Goal: Contribute content: Contribute content

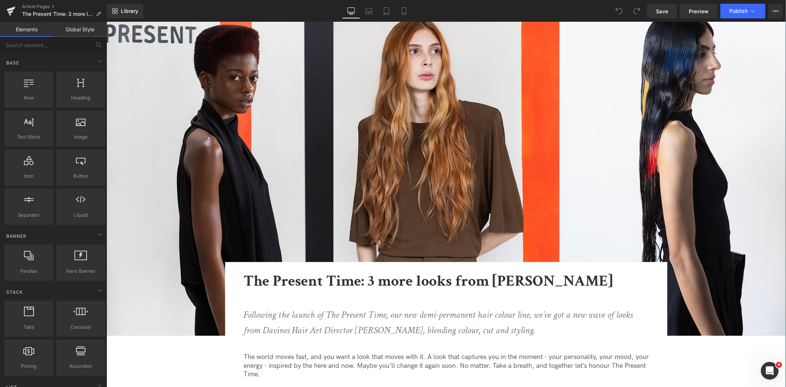
scroll to position [41, 0]
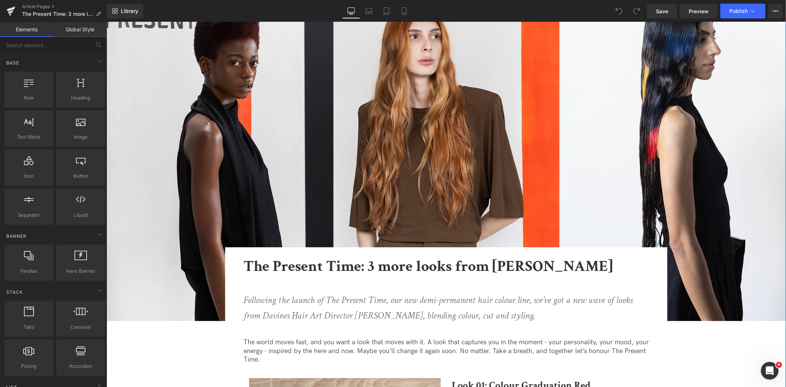
click at [401, 269] on b "The Present Time: 3 more looks from [PERSON_NAME]" at bounding box center [427, 266] width 369 height 20
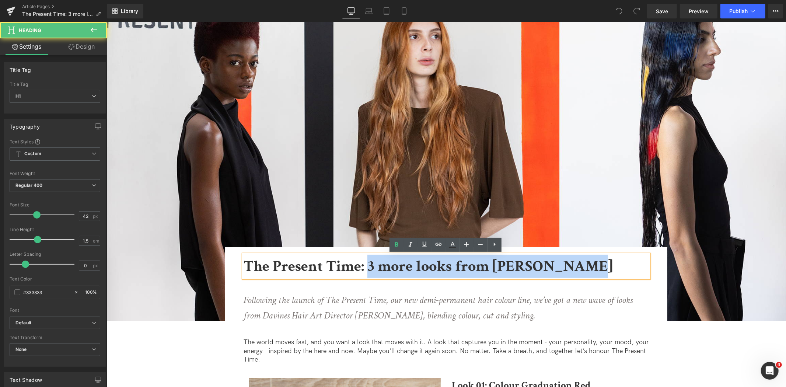
drag, startPoint x: 596, startPoint y: 262, endPoint x: 370, endPoint y: 266, distance: 226.3
click at [370, 266] on h1 "The Present Time: 3 more looks from [PERSON_NAME]" at bounding box center [445, 265] width 405 height 23
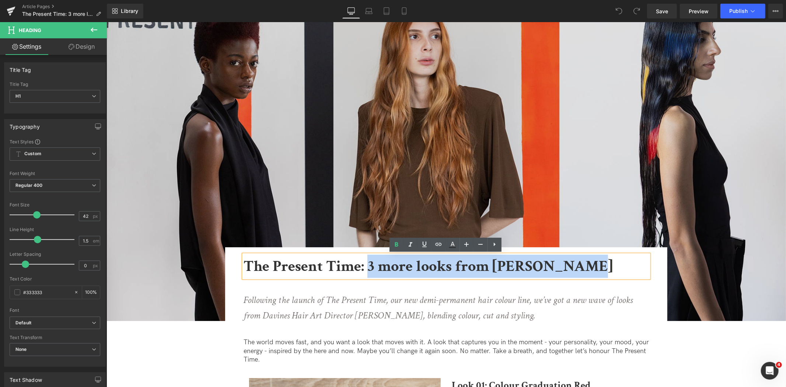
copy b "3 more looks from [PERSON_NAME]"
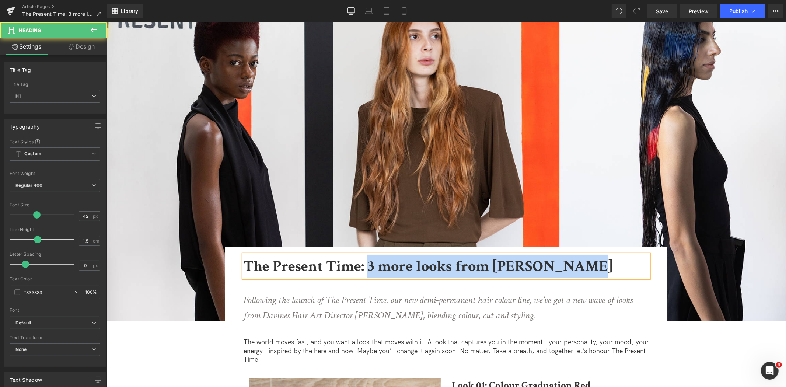
click at [457, 266] on b "The Present Time: 3 more looks from [PERSON_NAME]" at bounding box center [427, 266] width 369 height 20
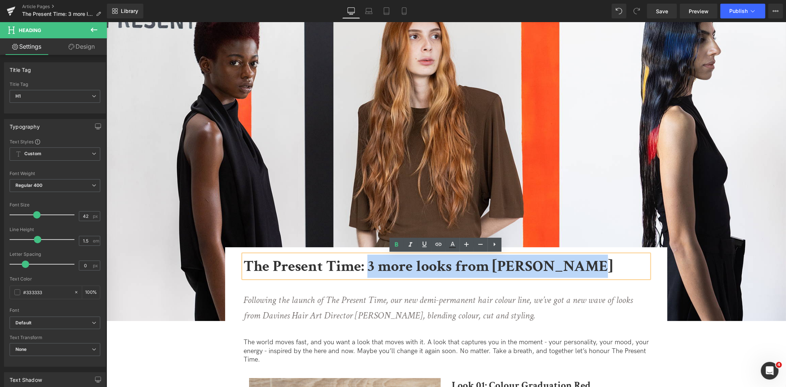
drag, startPoint x: 583, startPoint y: 265, endPoint x: 369, endPoint y: 266, distance: 214.5
click at [369, 266] on h1 "The Present Time: 3 more looks from [PERSON_NAME]" at bounding box center [445, 265] width 405 height 23
paste div
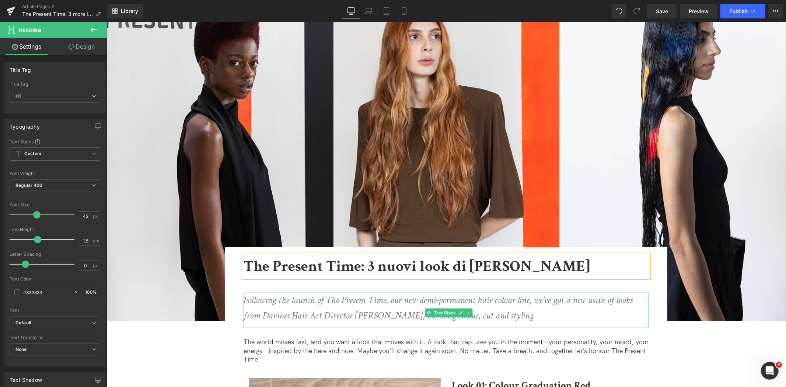
click at [363, 306] on icon "Following the launch of The Present Time, our new demi-permanent hair colour li…" at bounding box center [437, 307] width 389 height 28
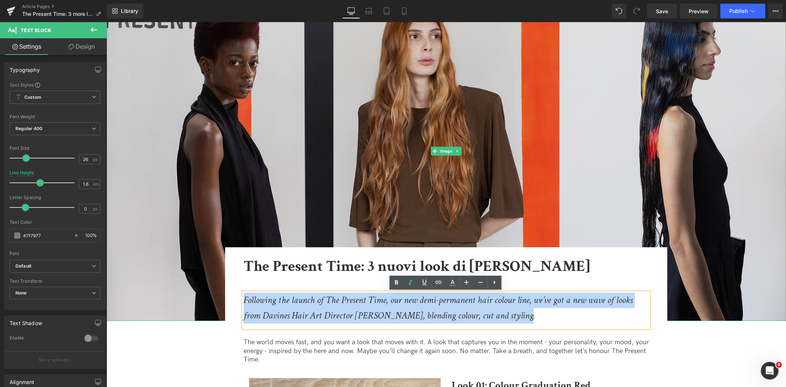
drag, startPoint x: 526, startPoint y: 316, endPoint x: 146, endPoint y: 262, distance: 383.8
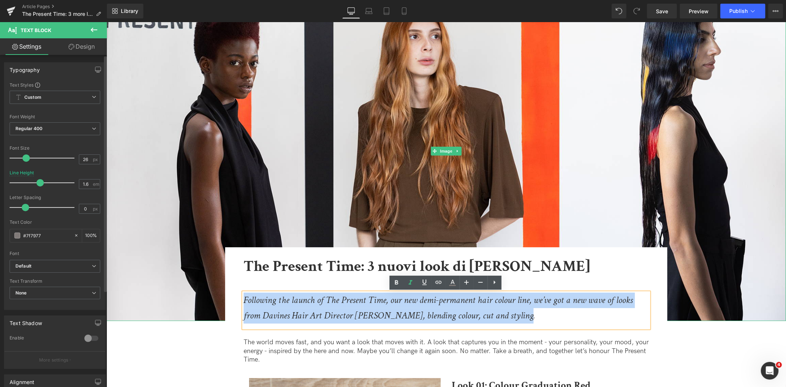
copy icon "Following the launch of The Present Time, our new demi-permanent hair colour li…"
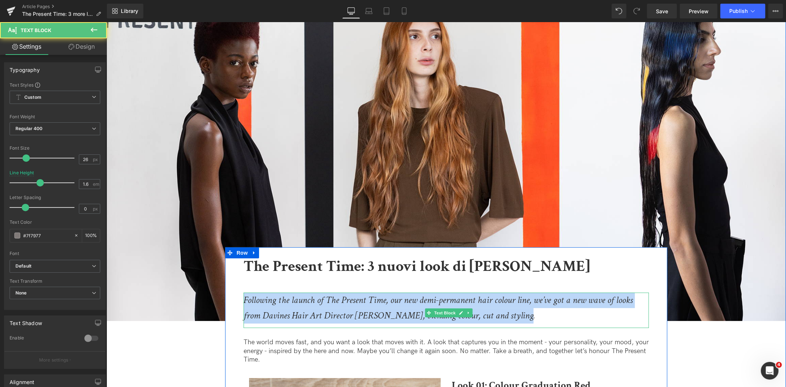
click at [548, 313] on p "Following the launch of The Present Time, our new demi-permanent hair colour li…" at bounding box center [443, 307] width 401 height 31
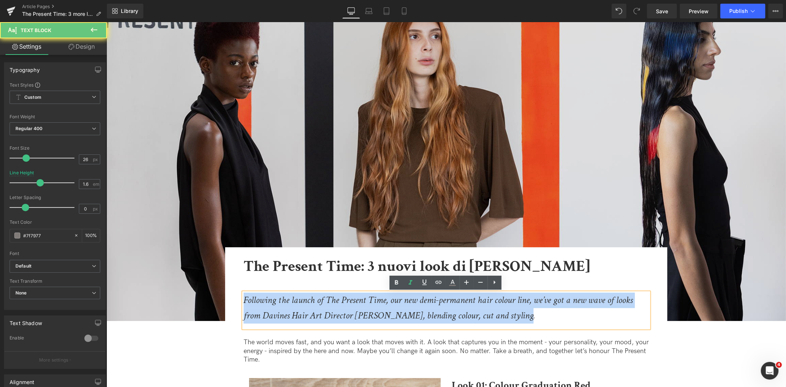
drag, startPoint x: 540, startPoint y: 316, endPoint x: 154, endPoint y: 264, distance: 388.7
paste div
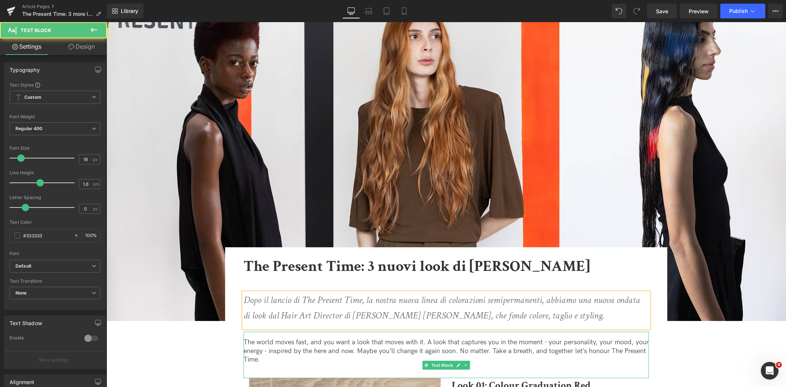
click at [274, 359] on p "The world moves fast, and you want a look that moves with it. A look that captu…" at bounding box center [445, 351] width 405 height 26
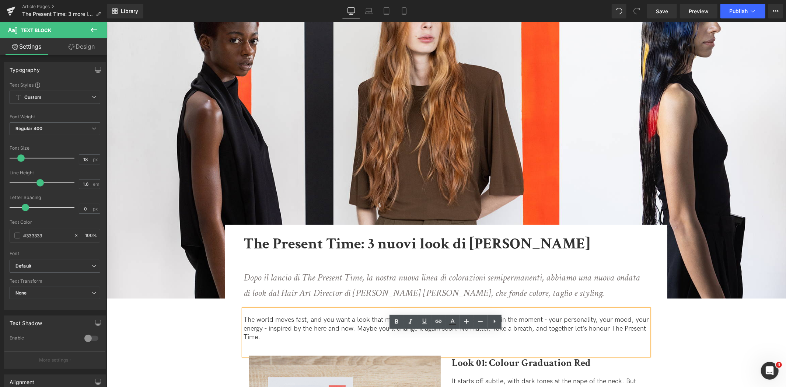
scroll to position [82, 0]
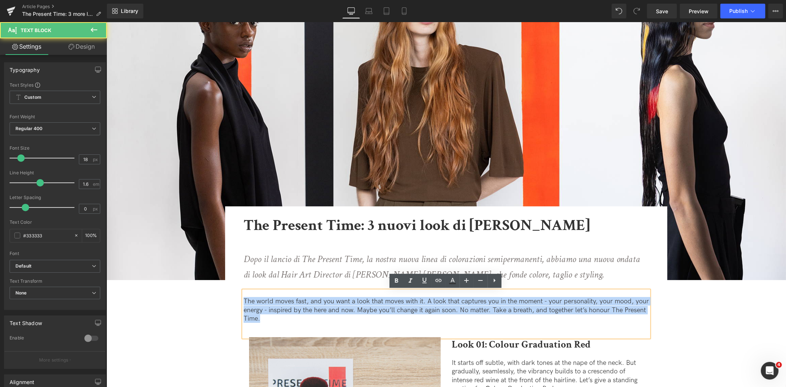
drag, startPoint x: 272, startPoint y: 323, endPoint x: 216, endPoint y: 293, distance: 63.5
copy p "The world moves fast, and you want a look that moves with it. A look that captu…"
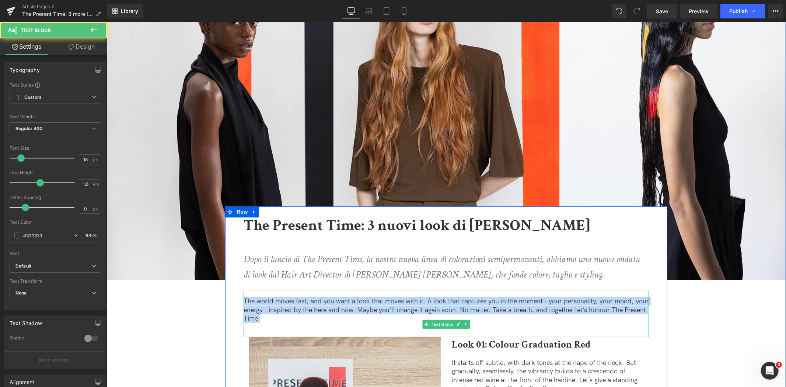
click at [383, 312] on p "The world moves fast, and you want a look that moves with it. A look that captu…" at bounding box center [445, 310] width 405 height 26
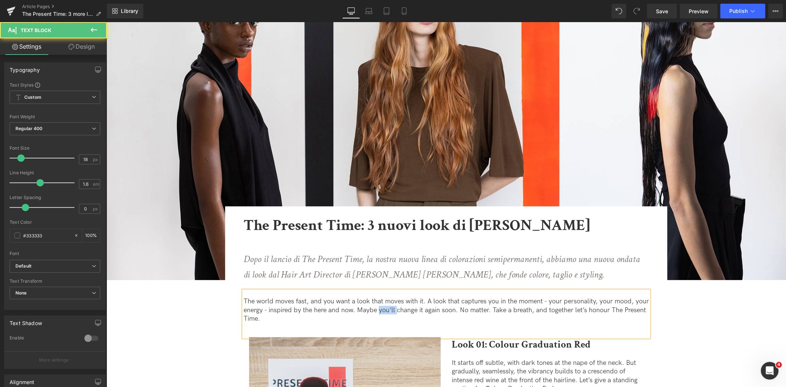
click at [383, 312] on p "The world moves fast, and you want a look that moves with it. A look that captu…" at bounding box center [445, 310] width 405 height 26
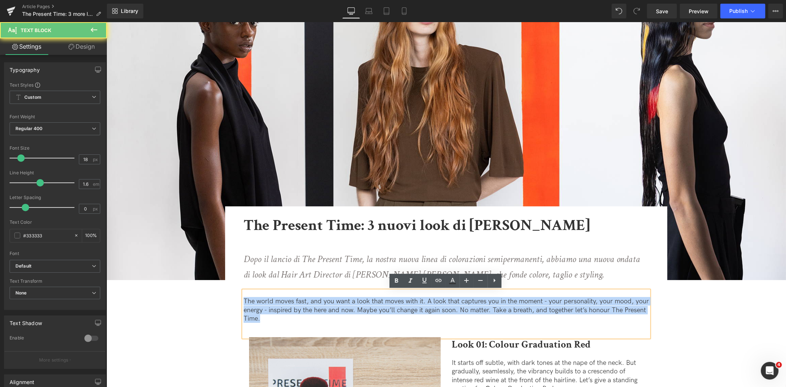
click at [383, 312] on p "The world moves fast, and you want a look that moves with it. A look that captu…" at bounding box center [445, 310] width 405 height 26
paste div
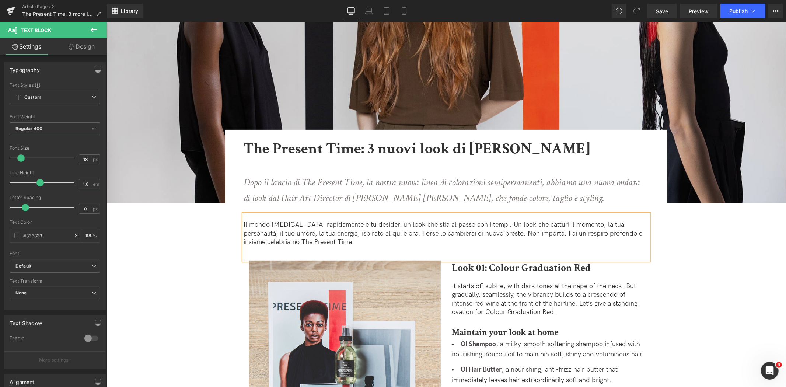
scroll to position [164, 0]
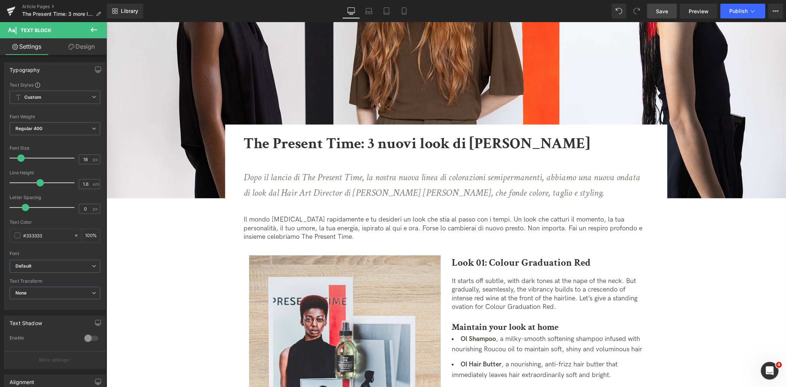
click at [657, 17] on link "Save" at bounding box center [662, 11] width 30 height 15
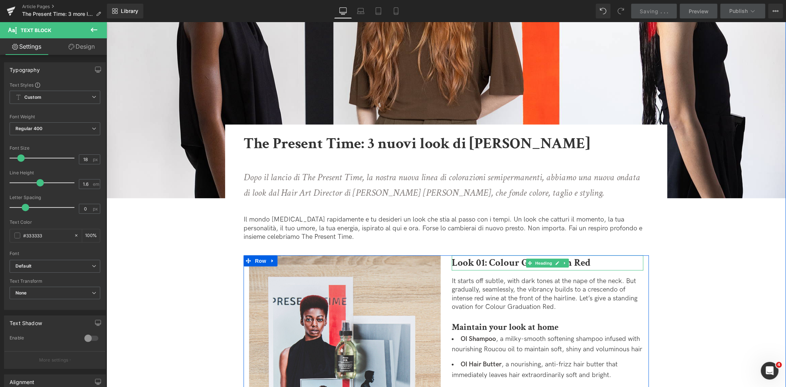
click at [497, 265] on b "Look 01: Colour Graduation Red" at bounding box center [521, 262] width 139 height 13
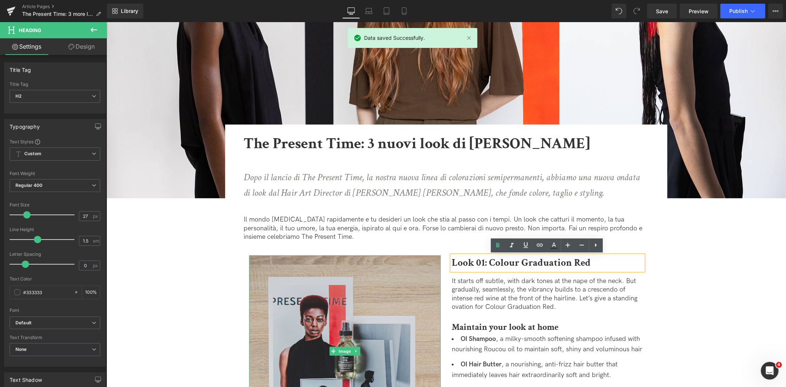
drag, startPoint x: 614, startPoint y: 264, endPoint x: 425, endPoint y: 262, distance: 188.7
click at [425, 262] on div "Image Look 01: Colour Graduation Red Heading It starts off subtle, with dark to…" at bounding box center [445, 351] width 405 height 192
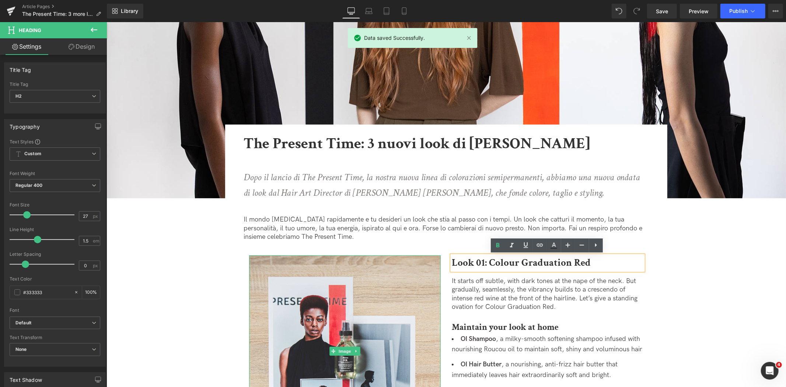
copy b "Look 01: Colour Graduation Red"
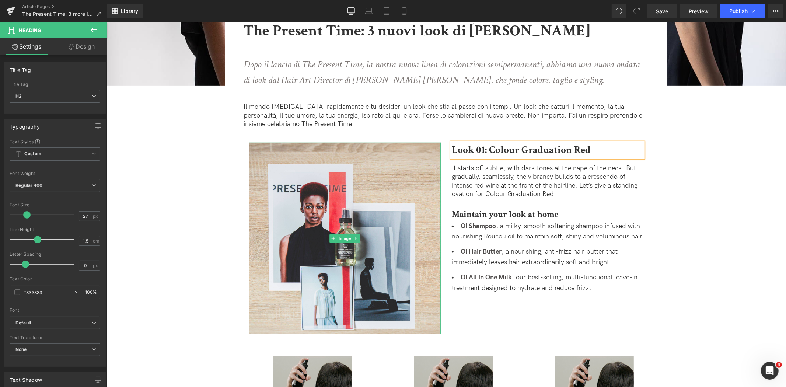
scroll to position [245, 0]
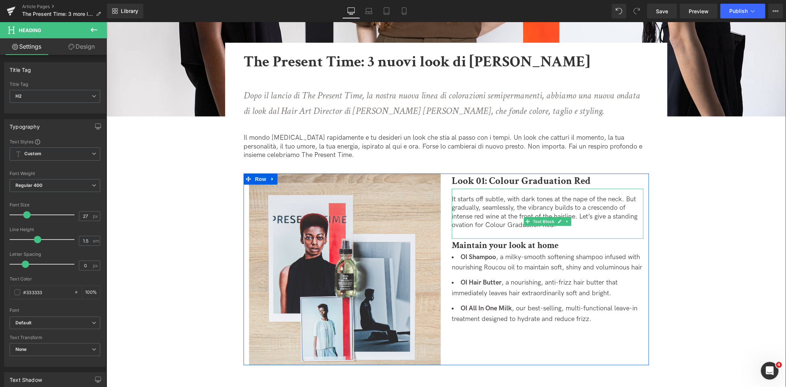
click at [589, 224] on p "It starts off subtle, with dark tones at the nape of the neck. But gradually, s…" at bounding box center [548, 212] width 192 height 35
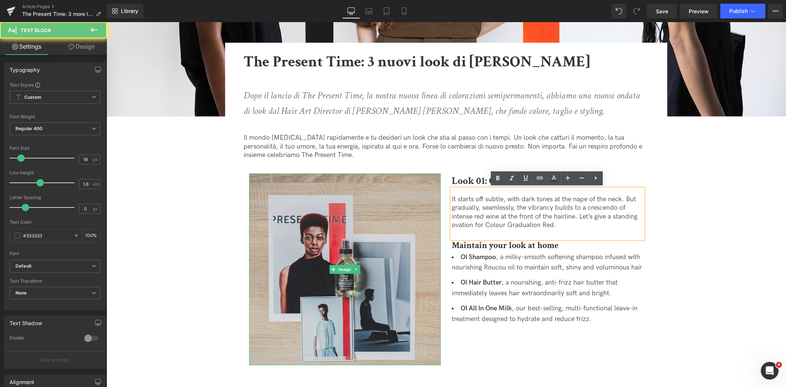
drag, startPoint x: 581, startPoint y: 224, endPoint x: 426, endPoint y: 191, distance: 158.7
click at [426, 191] on div "Image Look 01: Colour Graduation Red Heading It starts off subtle, with dark to…" at bounding box center [445, 269] width 405 height 192
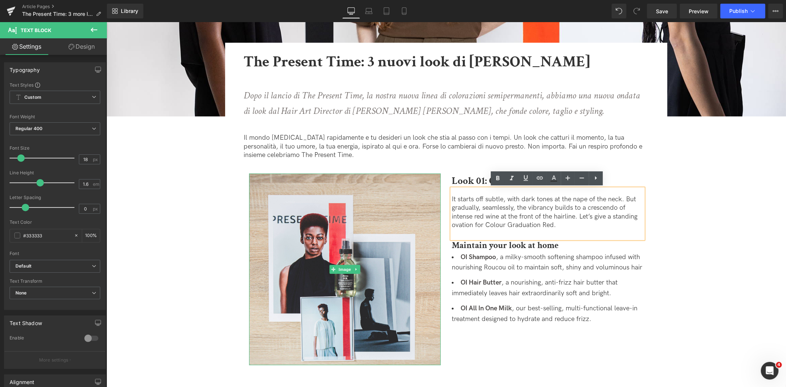
copy p "It starts off subtle, with dark tones at the nape of the neck. But gradually, s…"
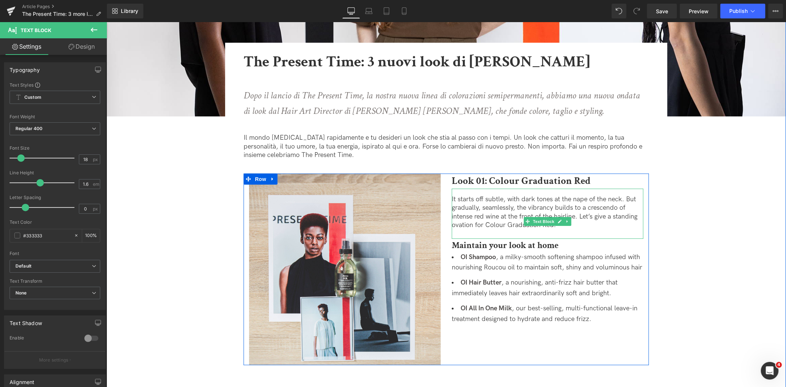
click at [527, 211] on p "It starts off subtle, with dark tones at the nape of the neck. But gradually, s…" at bounding box center [548, 212] width 192 height 35
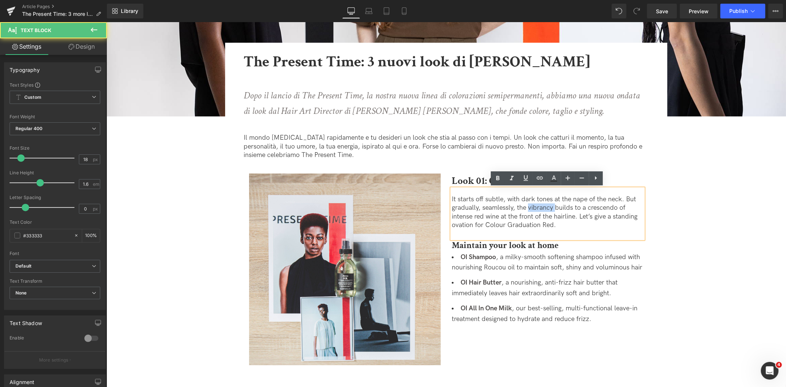
click at [527, 211] on p "It starts off subtle, with dark tones at the nape of the neck. But gradually, s…" at bounding box center [548, 212] width 192 height 35
paste div
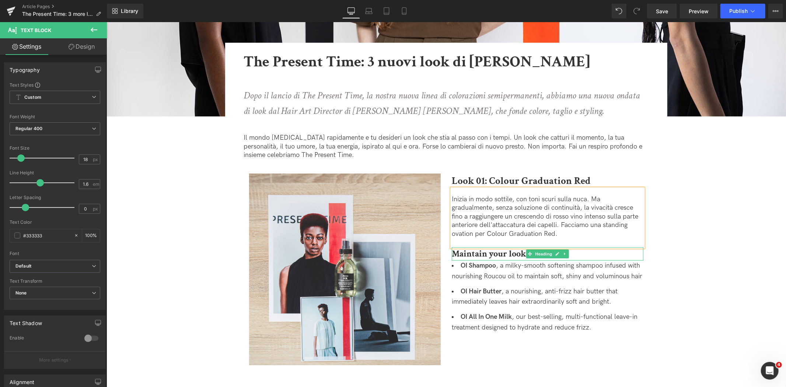
click at [500, 256] on strong "Maintain your look at home" at bounding box center [505, 253] width 107 height 11
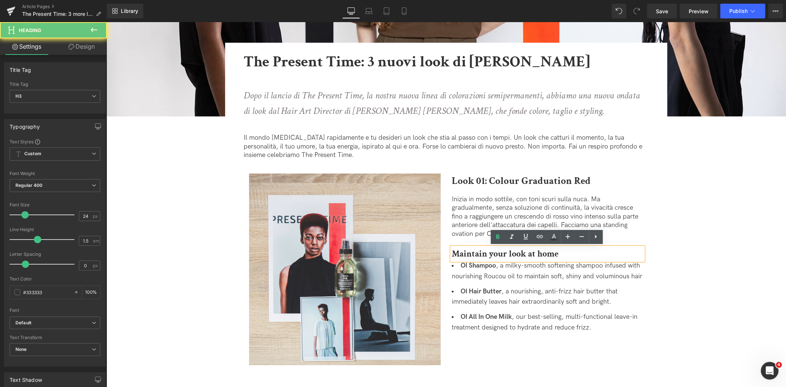
click at [500, 254] on strong "Maintain your look at home" at bounding box center [505, 253] width 107 height 11
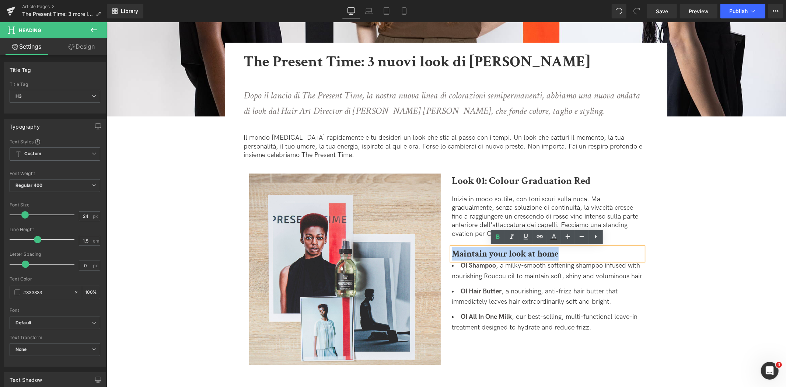
copy strong "Maintain your look at home"
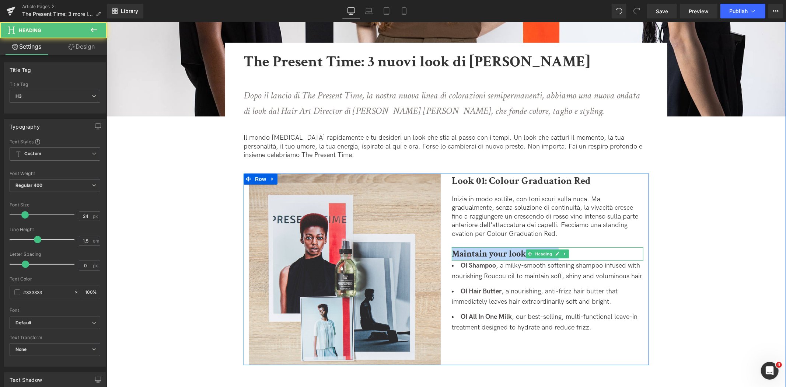
click at [485, 254] on strong "Maintain your look at home" at bounding box center [505, 253] width 107 height 11
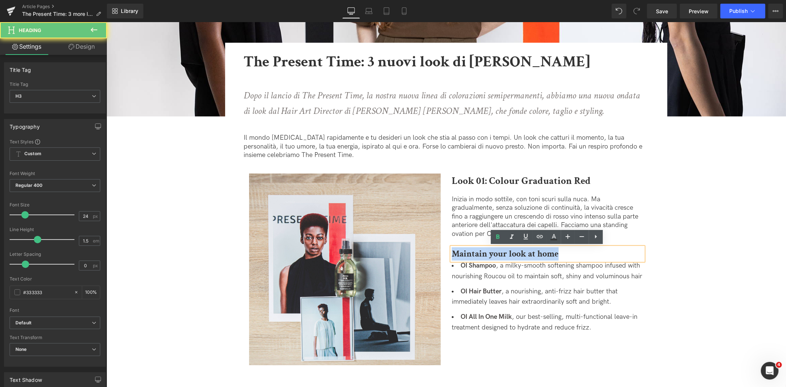
click at [485, 254] on strong "Maintain your look at home" at bounding box center [505, 253] width 107 height 11
paste div
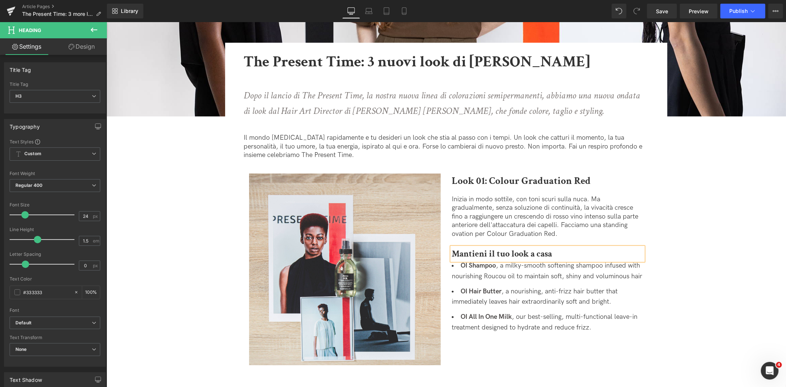
click at [637, 275] on span "OI Shampoo , a milky-smooth softening shampoo infused with nourishing Roucou oi…" at bounding box center [547, 270] width 191 height 18
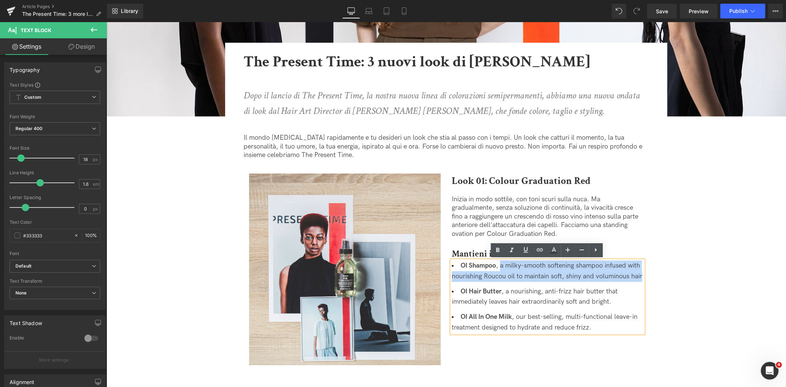
drag, startPoint x: 639, startPoint y: 276, endPoint x: 499, endPoint y: 260, distance: 141.0
click at [499, 260] on li "OI Shampoo , a milky-smooth softening shampoo infused with nourishing Roucou oi…" at bounding box center [548, 270] width 192 height 21
copy span "a milky-smooth softening shampoo infused with nourishing Roucou oil to maintain…"
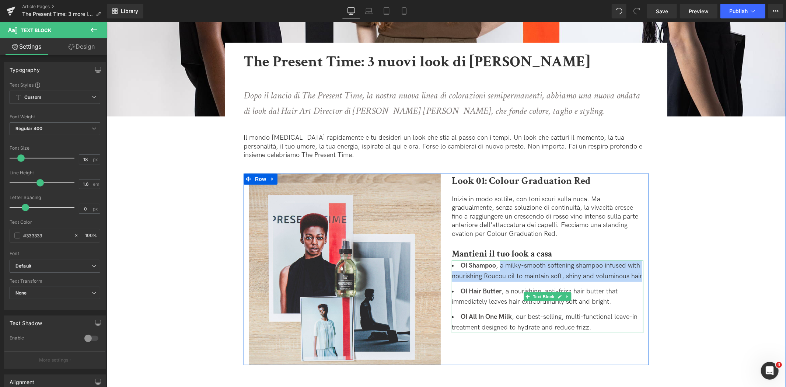
click at [608, 270] on li "OI Shampoo , a milky-smooth softening shampoo infused with nourishing Roucou oi…" at bounding box center [548, 270] width 192 height 21
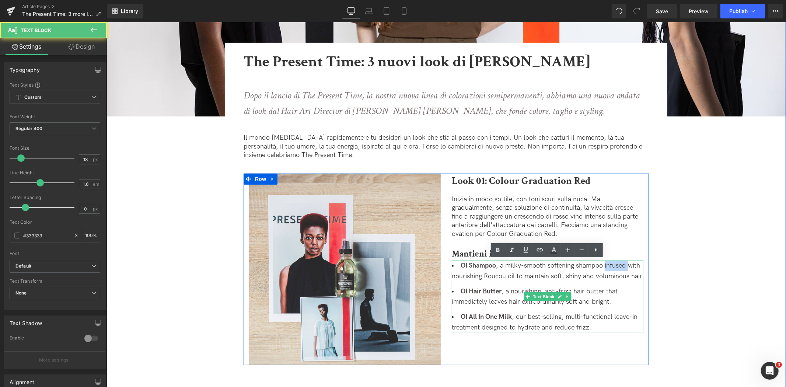
click at [608, 270] on li "OI Shampoo , a milky-smooth softening shampoo infused with nourishing Roucou oi…" at bounding box center [548, 270] width 192 height 21
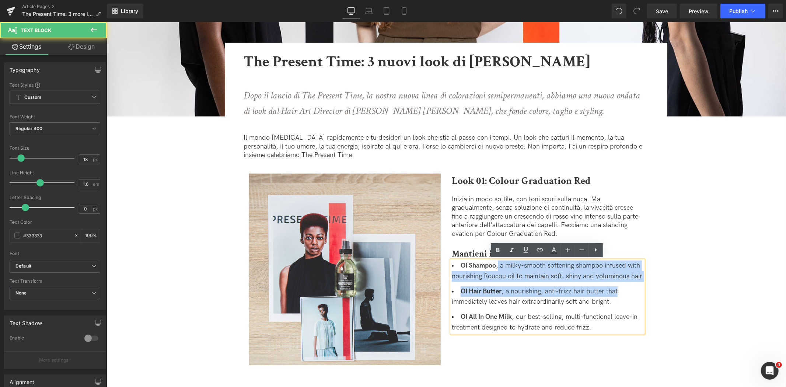
drag, startPoint x: 498, startPoint y: 264, endPoint x: 687, endPoint y: 289, distance: 191.1
click at [637, 277] on span "OI Shampoo , a milky-smooth softening shampoo infused with nourishing Roucou oi…" at bounding box center [547, 270] width 191 height 18
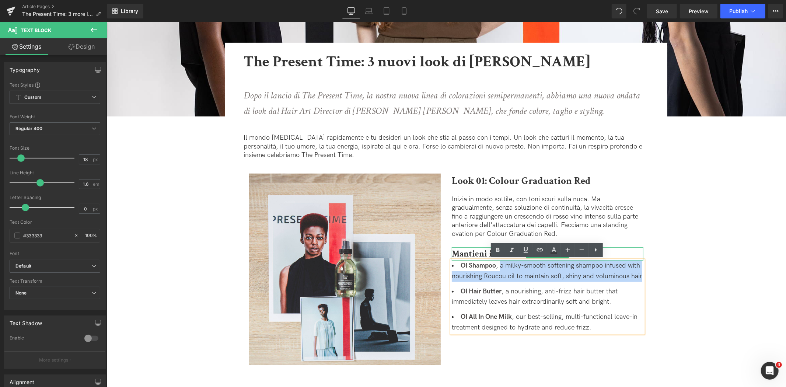
drag, startPoint x: 640, startPoint y: 275, endPoint x: 501, endPoint y: 257, distance: 140.9
click at [501, 257] on div "Look 01: Colour Graduation Red Heading Inizia in modo sottile, con toni scuri s…" at bounding box center [547, 255] width 203 height 164
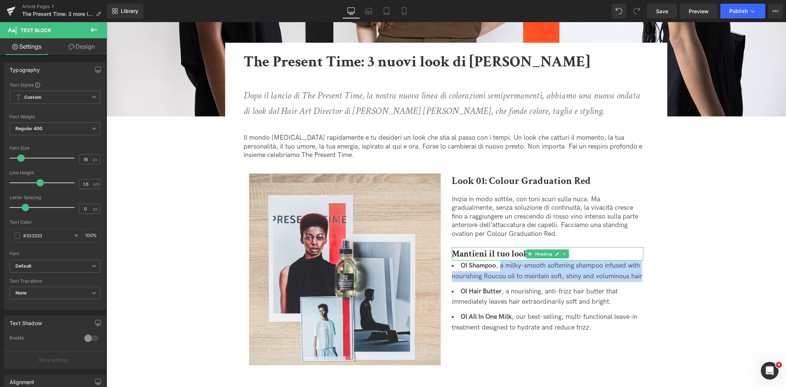
paste div
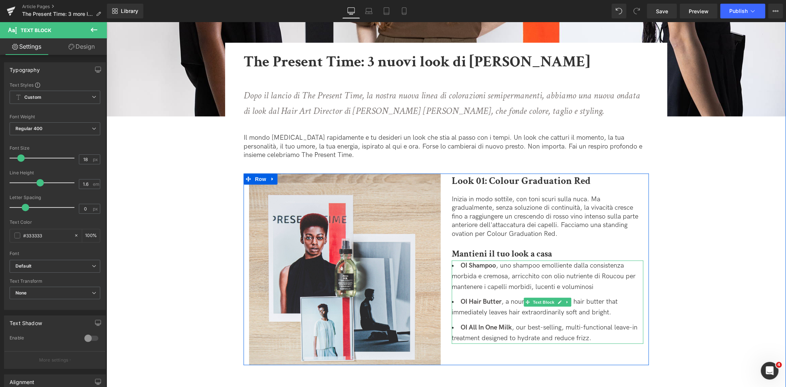
click at [541, 307] on li "OI Hair Butter , a nourishing, anti-frizz hair butter that immediately leaves h…" at bounding box center [548, 306] width 192 height 21
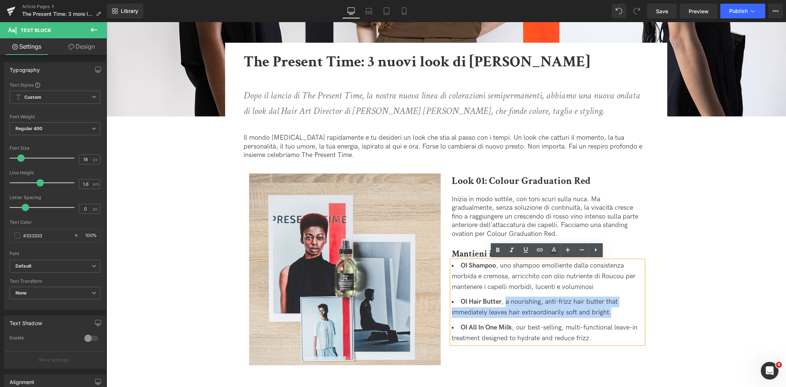
drag, startPoint x: 614, startPoint y: 310, endPoint x: 505, endPoint y: 303, distance: 108.6
click at [505, 303] on li "OI Hair Butter , a nourishing, anti-frizz hair butter that immediately leaves h…" at bounding box center [548, 306] width 192 height 21
copy li "a nourishing, anti-frizz hair butter that immediately leaves hair extraordinari…"
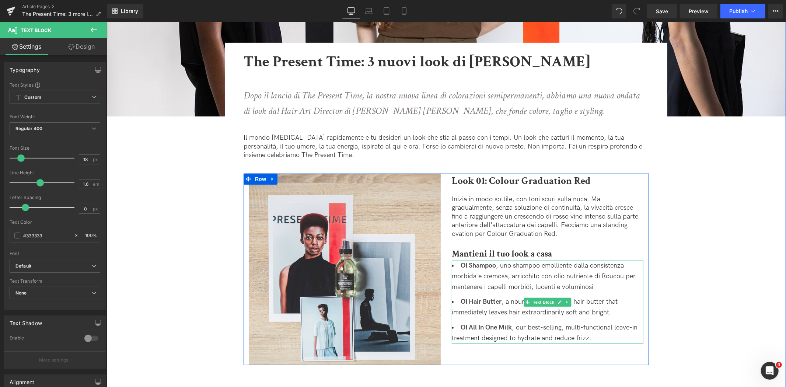
click at [503, 303] on li "OI Hair Butter , a nourishing, anti-frizz hair butter that immediately leaves h…" at bounding box center [548, 306] width 192 height 21
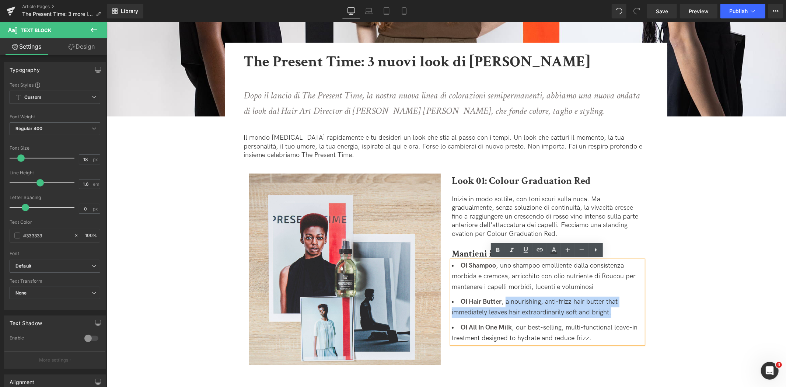
drag, startPoint x: 505, startPoint y: 302, endPoint x: 621, endPoint y: 310, distance: 116.3
click at [621, 310] on li "OI Hair Butter , a nourishing, anti-frizz hair butter that immediately leaves h…" at bounding box center [548, 306] width 192 height 21
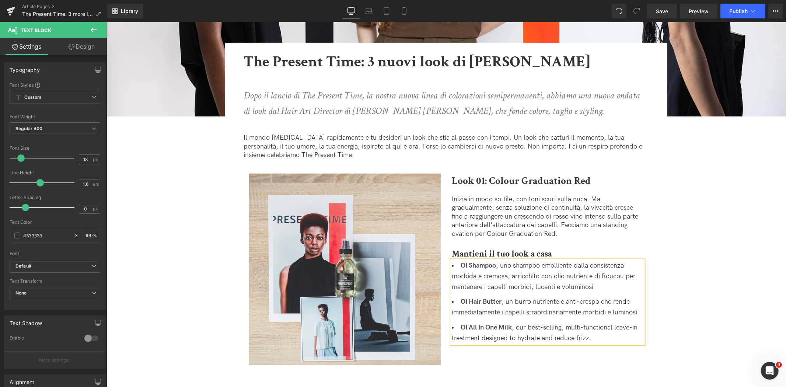
drag, startPoint x: 599, startPoint y: 339, endPoint x: 515, endPoint y: 328, distance: 84.9
click at [515, 328] on li "OI All In One Milk , our best-selling, multi-functional leave-in treatment desi…" at bounding box center [548, 332] width 192 height 21
copy li "our best-selling, multi-functional leave-in treatment designed to hydrate and r…"
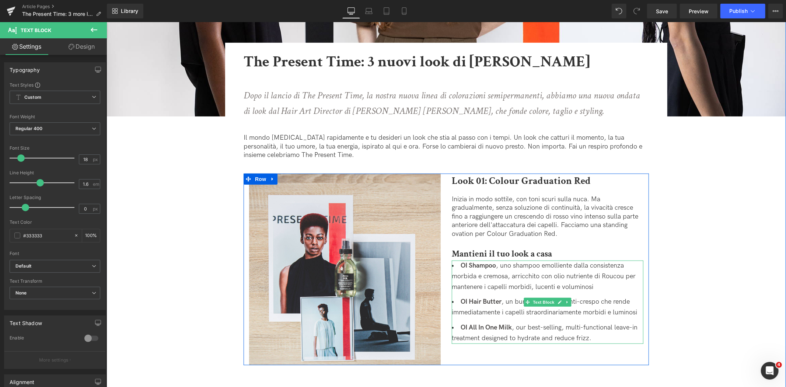
click at [592, 334] on li "OI All In One Milk , our best-selling, multi-functional leave-in treatment desi…" at bounding box center [548, 332] width 192 height 21
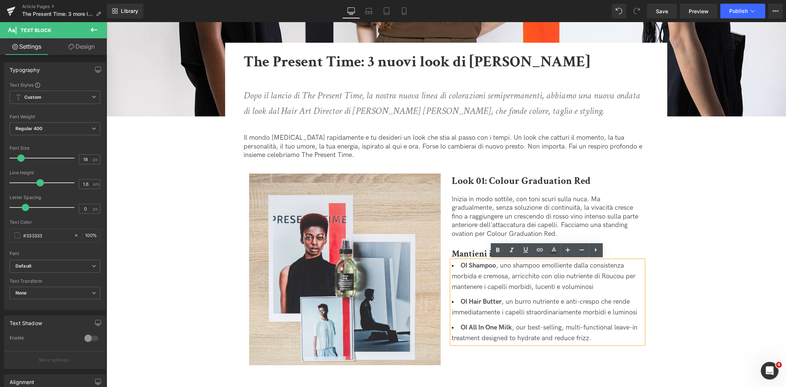
drag, startPoint x: 593, startPoint y: 337, endPoint x: 516, endPoint y: 326, distance: 78.6
click at [516, 326] on li "OI All In One Milk , our best-selling, multi-functional leave-in treatment desi…" at bounding box center [548, 332] width 192 height 21
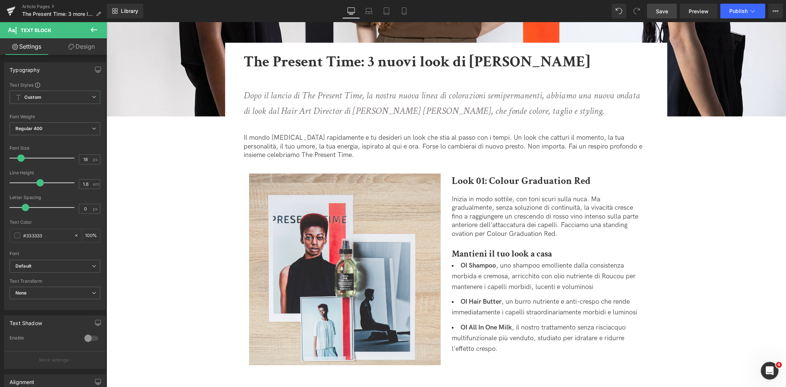
click at [659, 5] on link "Save" at bounding box center [662, 11] width 30 height 15
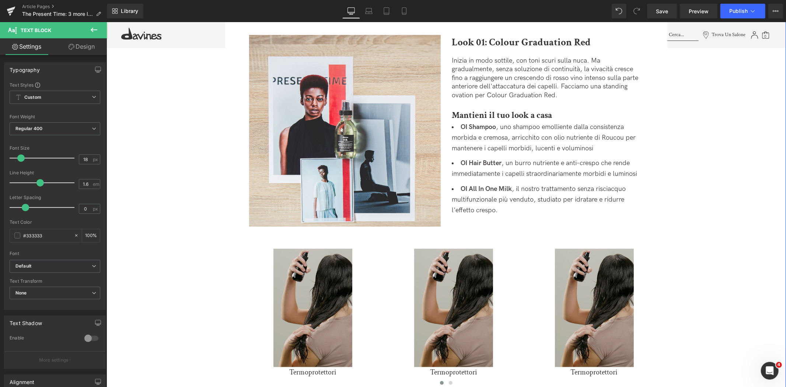
scroll to position [369, 0]
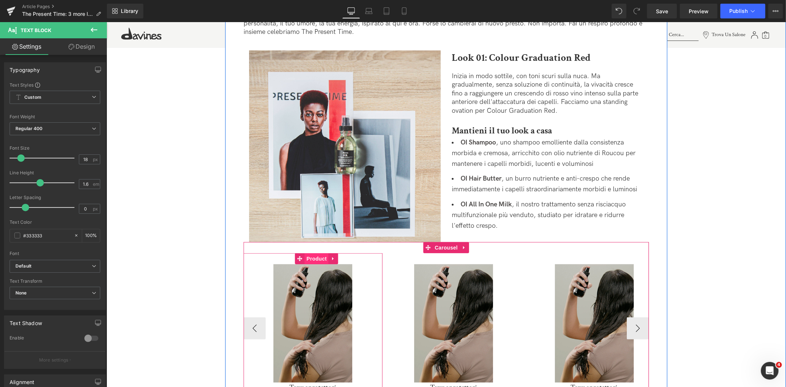
click at [314, 258] on span "Product" at bounding box center [316, 258] width 24 height 11
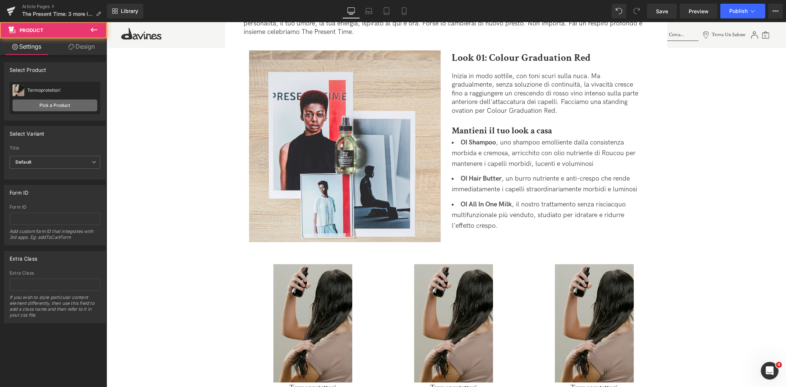
click at [42, 102] on link "Pick a Product" at bounding box center [55, 106] width 85 height 12
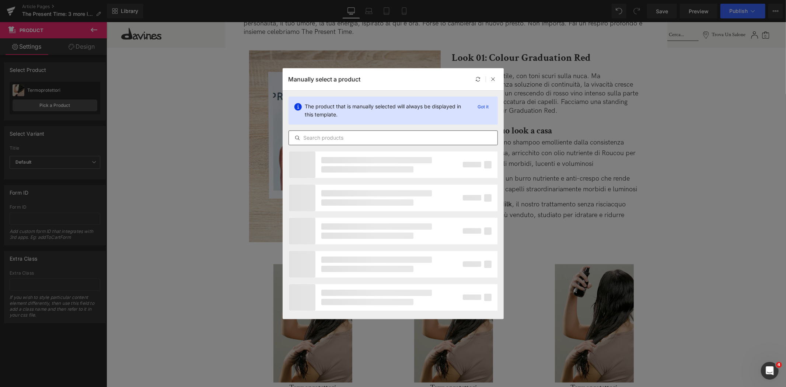
click at [331, 131] on div at bounding box center [393, 137] width 209 height 15
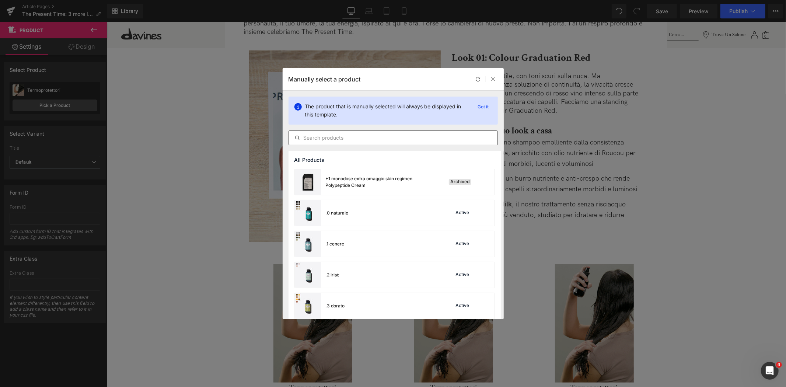
click at [363, 134] on input "text" at bounding box center [393, 137] width 209 height 9
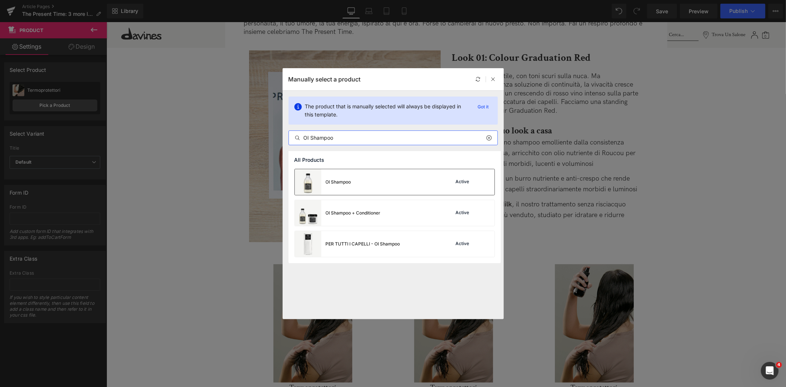
type input "OI Shampoo"
click at [363, 176] on div "OI Shampoo Active" at bounding box center [395, 182] width 200 height 26
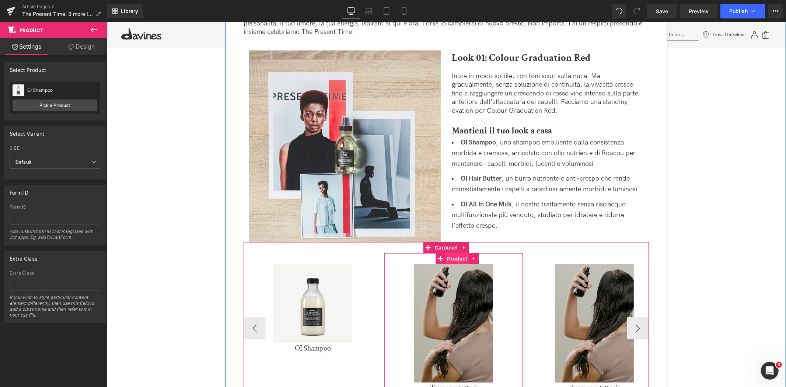
click at [459, 259] on span "Product" at bounding box center [457, 258] width 24 height 11
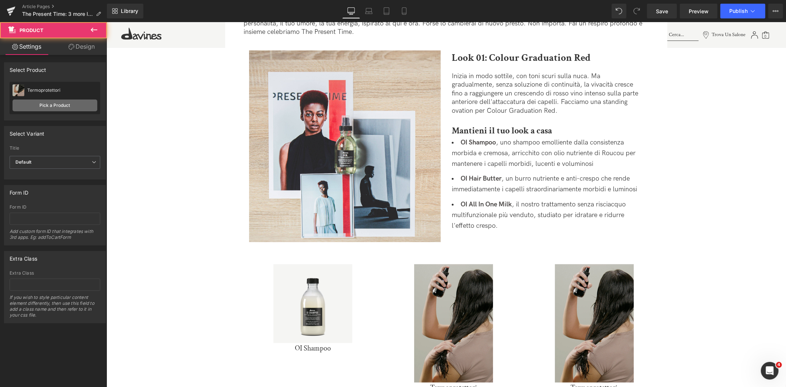
click at [76, 109] on link "Pick a Product" at bounding box center [55, 106] width 85 height 12
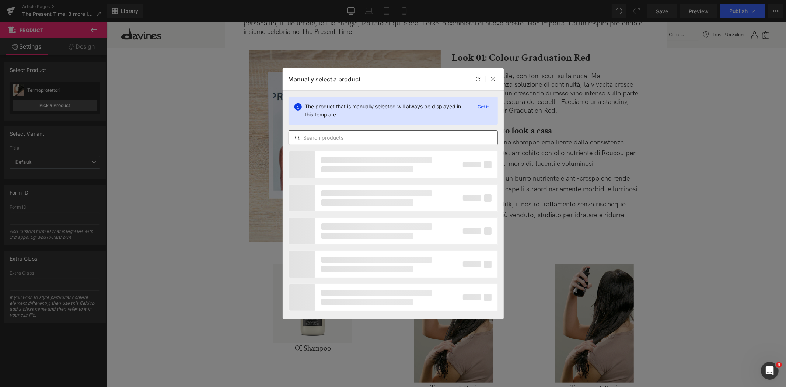
click at [362, 132] on div at bounding box center [393, 137] width 209 height 15
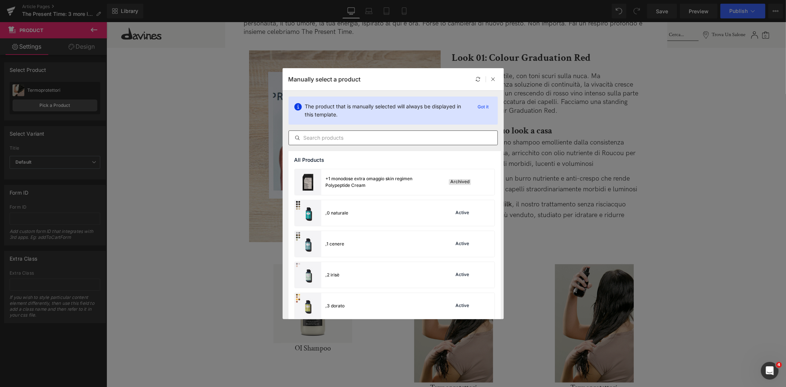
click at [363, 133] on input "text" at bounding box center [393, 137] width 209 height 9
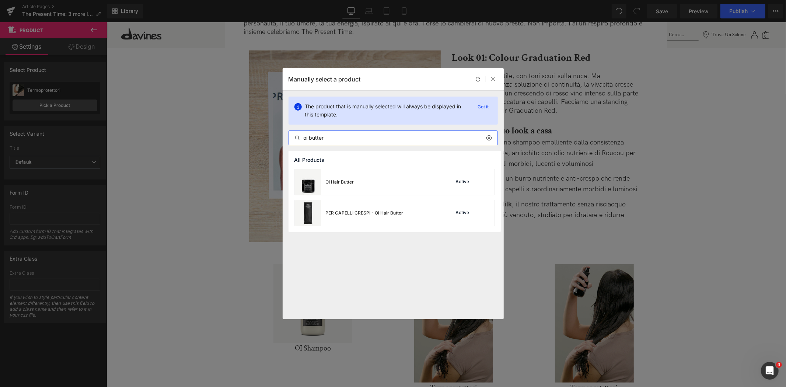
type input "oi butter"
click at [361, 185] on div "OI Hair Butter Active" at bounding box center [395, 182] width 200 height 26
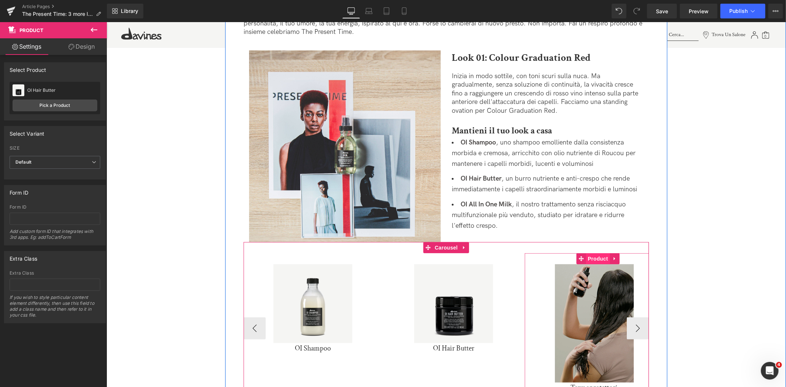
click at [601, 257] on span "Product" at bounding box center [598, 258] width 24 height 11
click at [593, 258] on span "Product" at bounding box center [598, 258] width 24 height 11
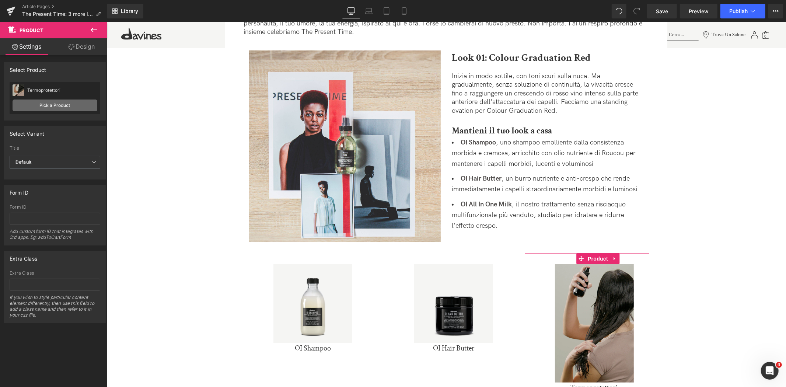
click at [53, 101] on link "Pick a Product" at bounding box center [55, 106] width 85 height 12
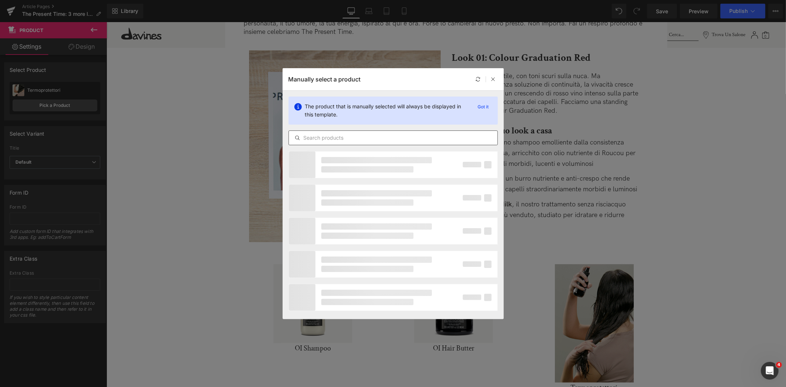
click at [329, 141] on input "text" at bounding box center [393, 137] width 209 height 9
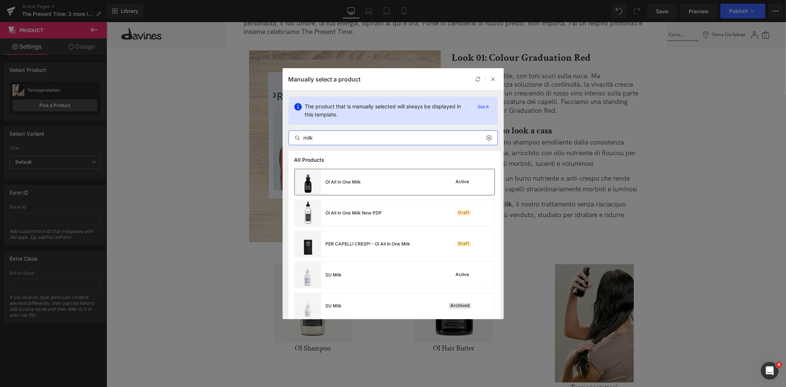
type input "milk"
click at [337, 180] on div "OI All In One Milk" at bounding box center [343, 182] width 35 height 7
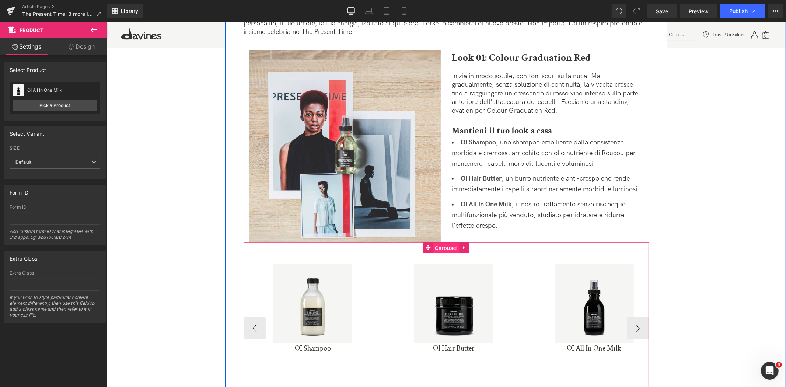
click at [452, 248] on span "Carousel" at bounding box center [446, 247] width 27 height 11
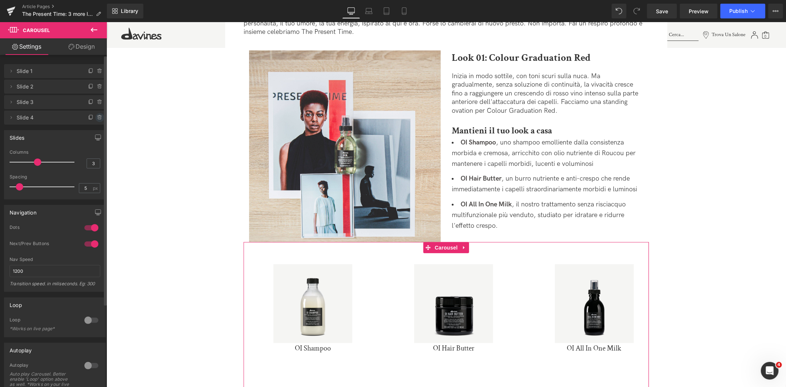
click at [97, 118] on icon at bounding box center [100, 118] width 6 height 6
click at [97, 118] on button "Delete" at bounding box center [91, 118] width 23 height 10
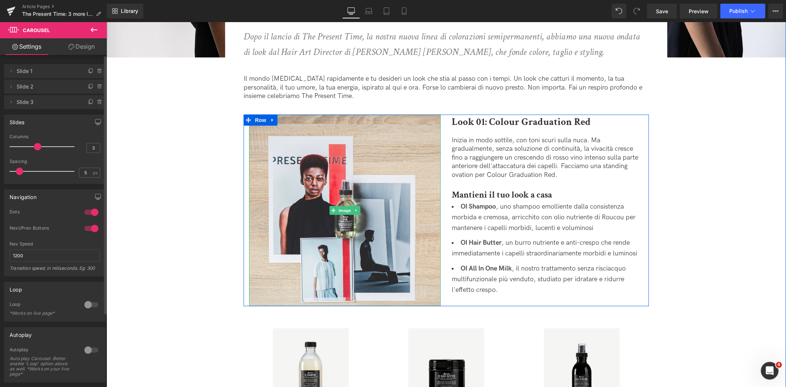
scroll to position [327, 0]
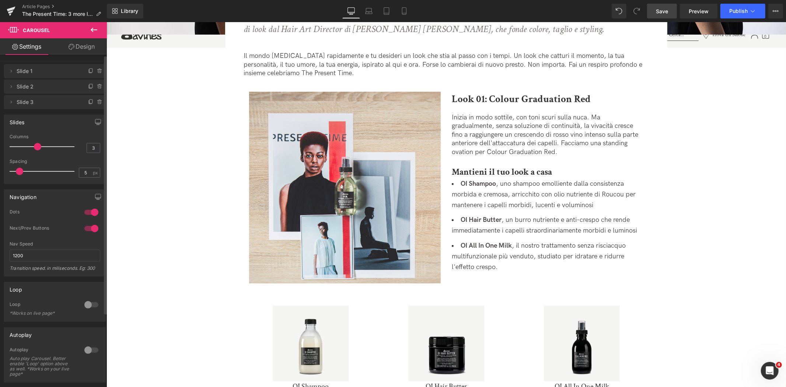
click at [665, 12] on span "Save" at bounding box center [662, 11] width 12 height 8
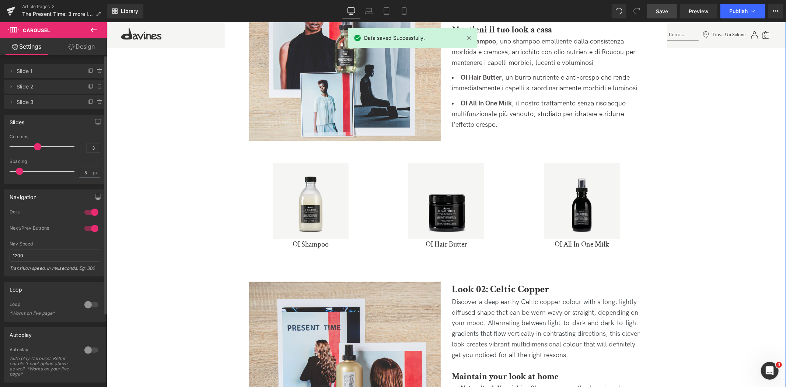
scroll to position [491, 0]
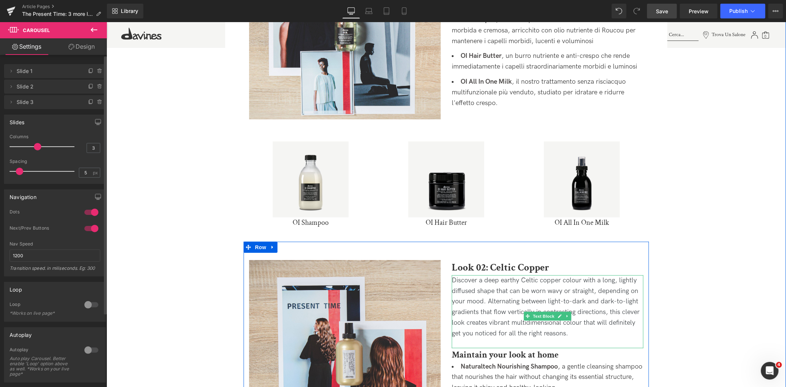
click at [508, 301] on p "Discover a deep earthy Celtic copper colour with a long, lightly diffused shape…" at bounding box center [548, 307] width 192 height 64
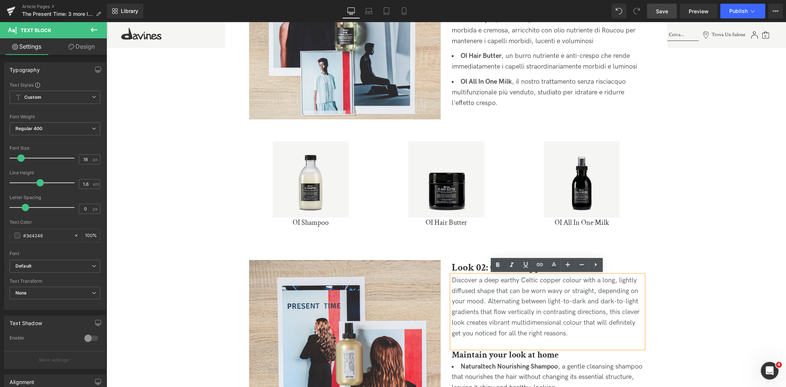
drag, startPoint x: 569, startPoint y: 331, endPoint x: 395, endPoint y: 254, distance: 190.4
click at [395, 254] on div "Image Look 02: Celtic Copper Heading Discover a deep earthy Celtic copper colou…" at bounding box center [445, 346] width 405 height 210
copy p "Discover a deep earthy Celtic copper colour with a long, lightly diffused shape…"
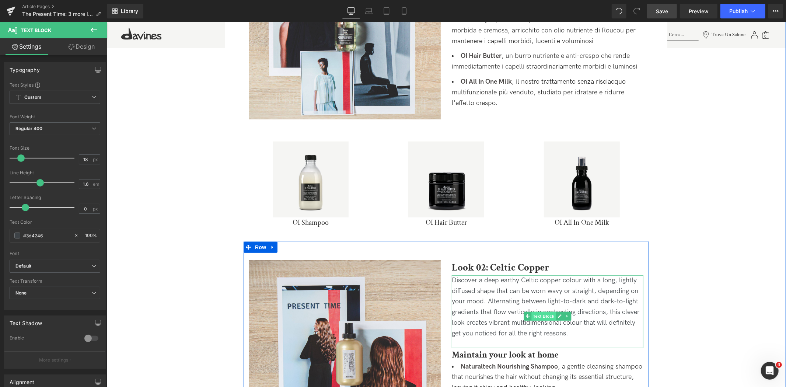
click at [533, 316] on span "Text Block" at bounding box center [543, 315] width 24 height 9
click at [593, 333] on p "Discover a deep earthy Celtic copper colour with a long, lightly diffused shape…" at bounding box center [548, 307] width 192 height 64
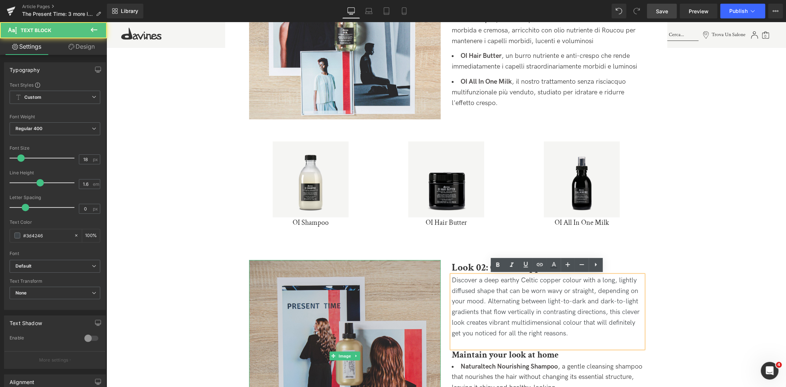
drag, startPoint x: 588, startPoint y: 333, endPoint x: 393, endPoint y: 267, distance: 205.6
click at [393, 267] on div "Image Look 02: Celtic Copper Heading Discover a deep earthy Celtic copper colou…" at bounding box center [445, 346] width 405 height 210
paste div
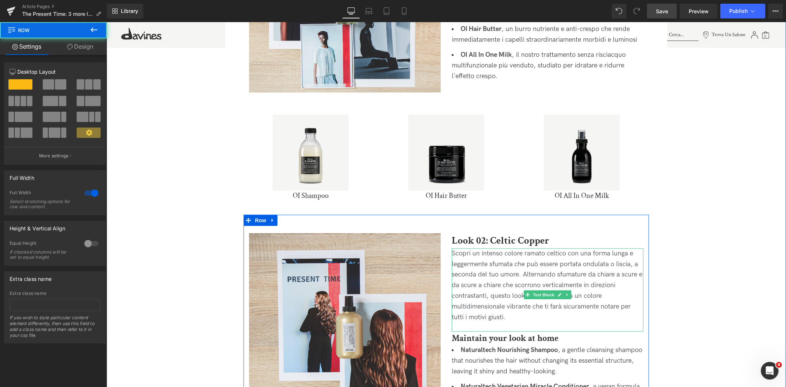
scroll to position [532, 0]
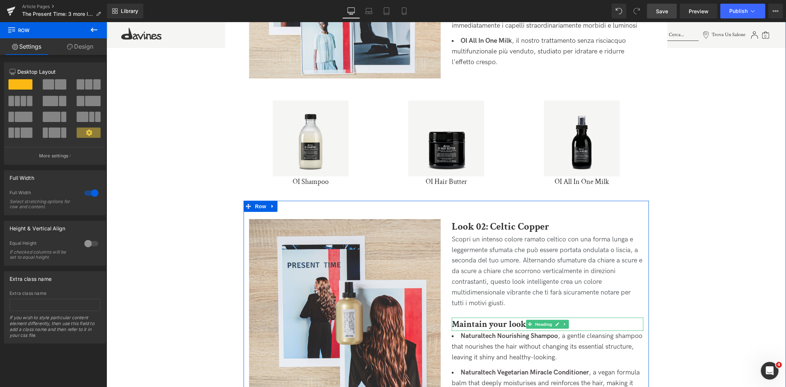
click at [500, 325] on strong "Maintain your look at home" at bounding box center [505, 323] width 107 height 11
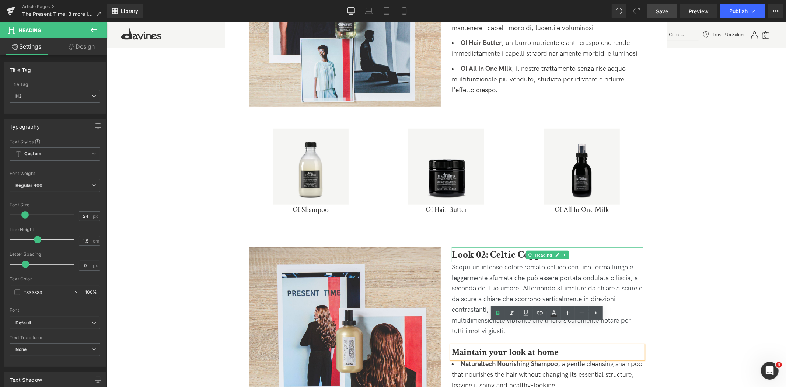
scroll to position [450, 0]
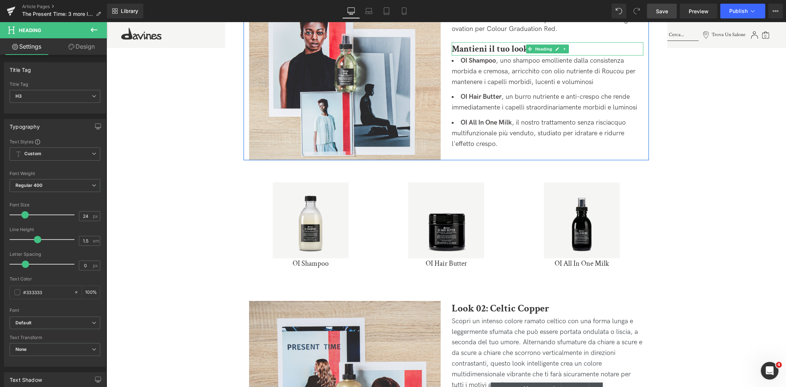
click at [511, 48] on b "Mantieni il tuo look a casa" at bounding box center [502, 48] width 100 height 11
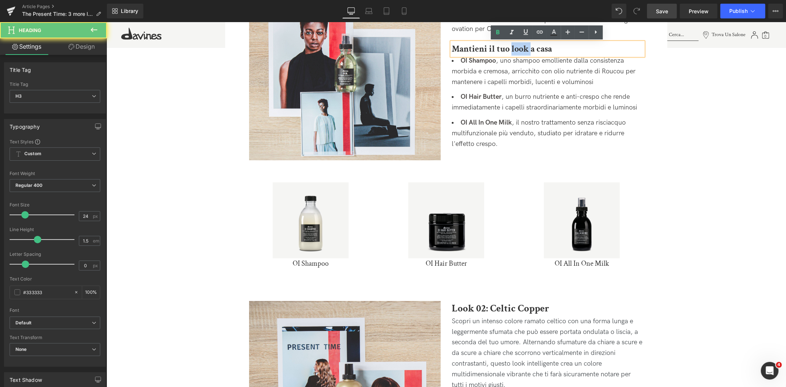
click at [511, 48] on b "Mantieni il tuo look a casa" at bounding box center [502, 48] width 100 height 11
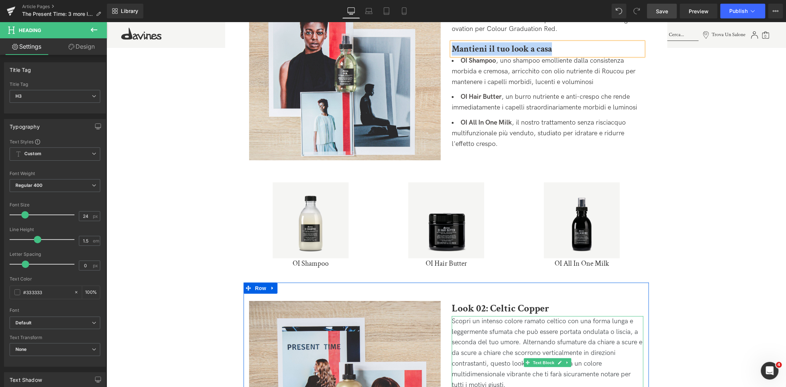
scroll to position [573, 0]
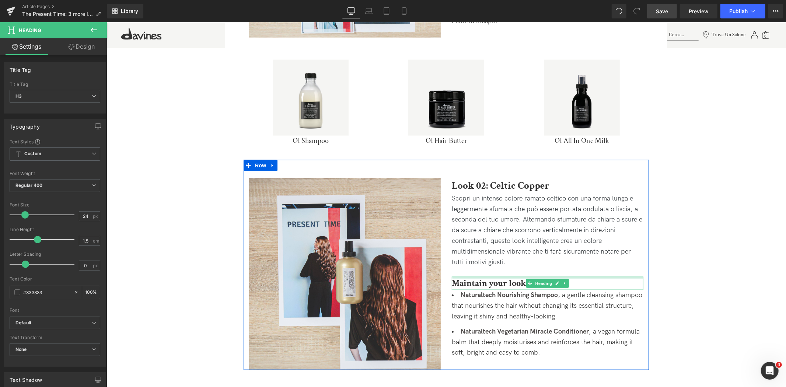
click at [480, 278] on div at bounding box center [548, 277] width 192 height 2
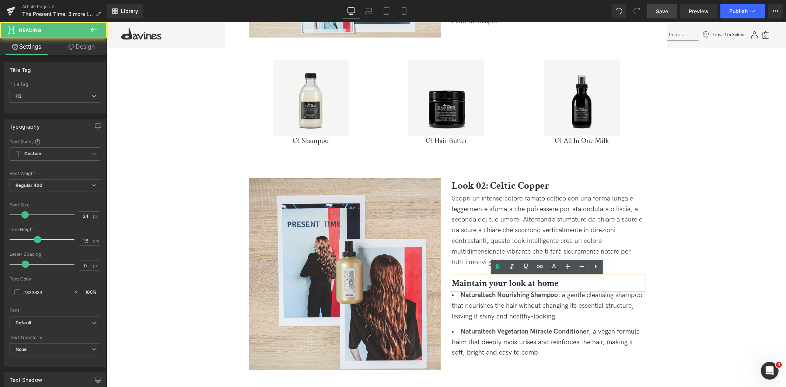
click at [478, 282] on strong "Maintain your look at home" at bounding box center [505, 282] width 107 height 11
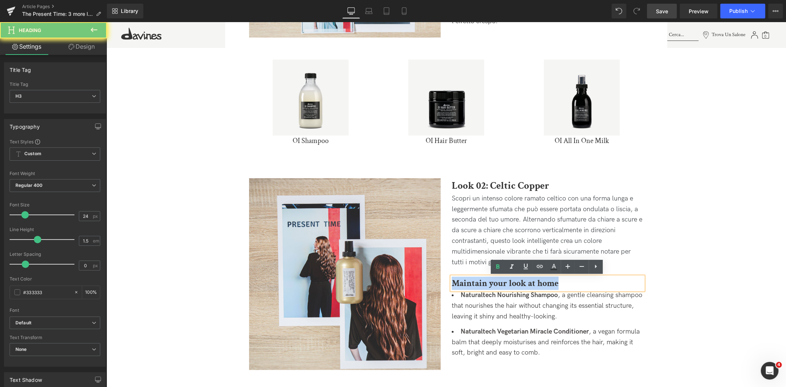
click at [478, 282] on strong "Maintain your look at home" at bounding box center [505, 282] width 107 height 11
paste div
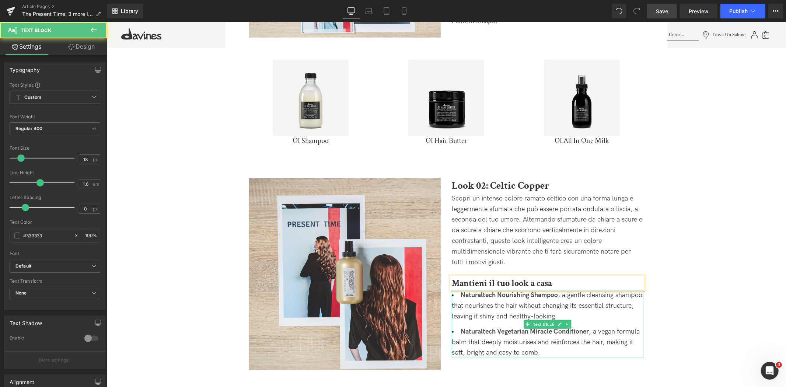
click at [468, 313] on li "Naturaltech Nourishing Shampoo , a gentle cleansing shampoo that nourishes the …" at bounding box center [548, 306] width 192 height 32
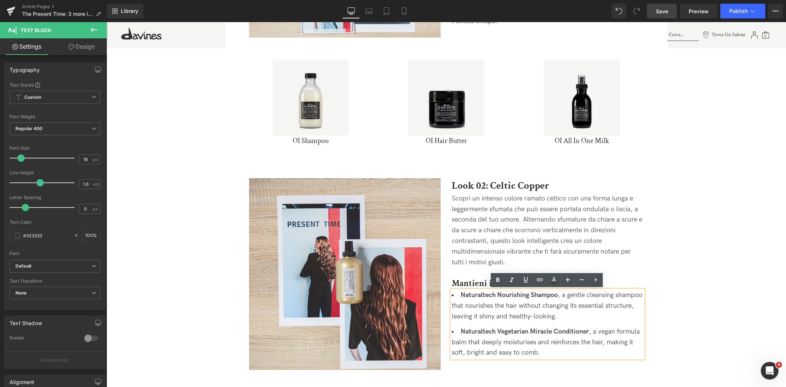
click at [468, 313] on li "Naturaltech Nourishing Shampoo , a gentle cleansing shampoo that nourishes the …" at bounding box center [548, 306] width 192 height 32
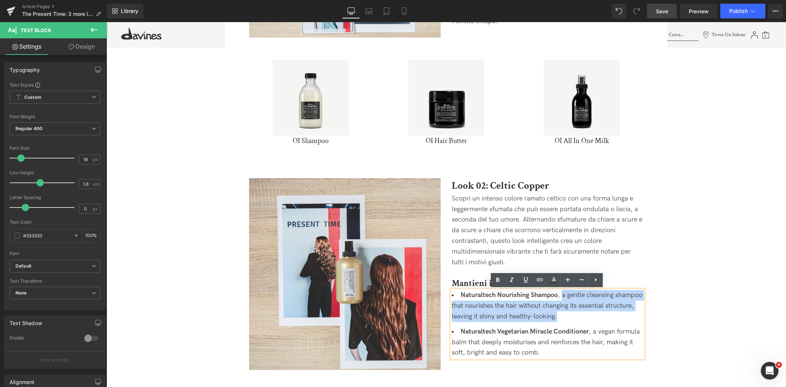
drag, startPoint x: 596, startPoint y: 315, endPoint x: 561, endPoint y: 296, distance: 39.3
click at [561, 296] on li "Naturaltech Nourishing Shampoo , a gentle cleansing shampoo that nourishes the …" at bounding box center [548, 306] width 192 height 32
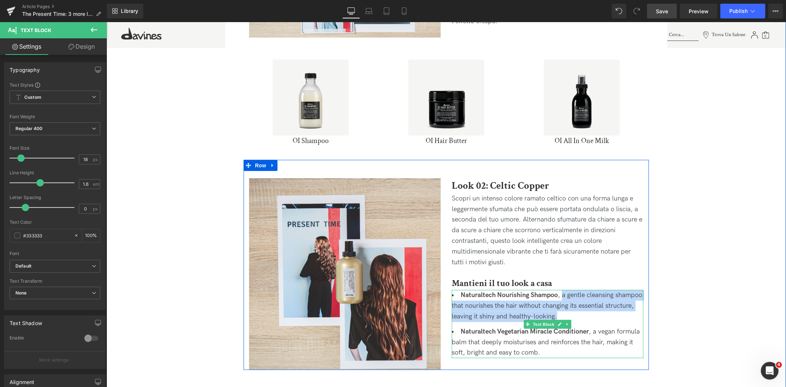
click at [573, 315] on li "Naturaltech Nourishing Shampoo , a gentle cleansing shampoo that nourishes the …" at bounding box center [548, 306] width 192 height 32
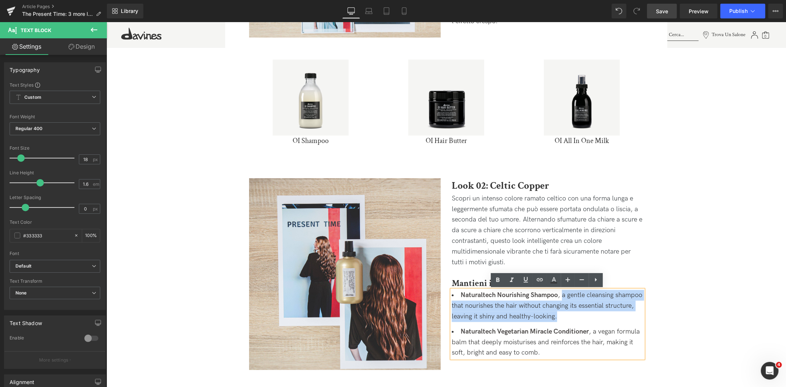
drag, startPoint x: 592, startPoint y: 314, endPoint x: 561, endPoint y: 296, distance: 36.2
click at [561, 296] on li "Naturaltech Nourishing Shampoo , a gentle cleansing shampoo that nourishes the …" at bounding box center [548, 306] width 192 height 32
paste div
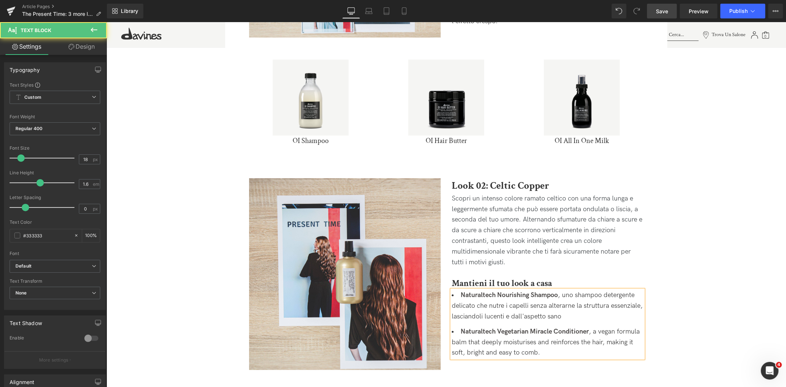
drag, startPoint x: 592, startPoint y: 330, endPoint x: 593, endPoint y: 352, distance: 22.1
click at [593, 352] on li "Naturaltech Vegetarian Miracle Conditioner , a vegan formula balm that deeply m…" at bounding box center [548, 342] width 192 height 32
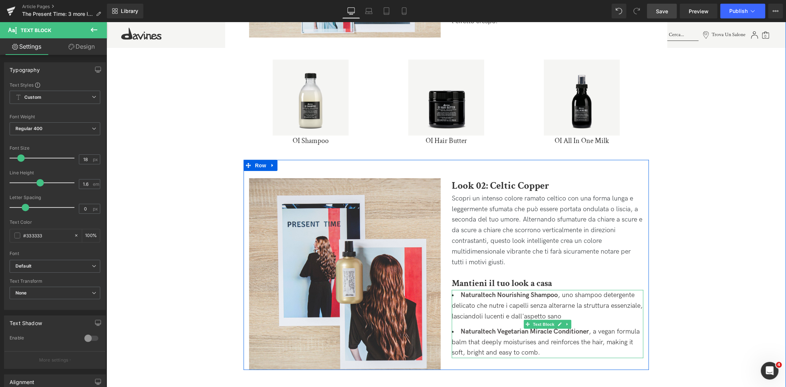
click at [590, 350] on li "Naturaltech Vegetarian Miracle Conditioner , a vegan formula balm that deeply m…" at bounding box center [548, 342] width 192 height 32
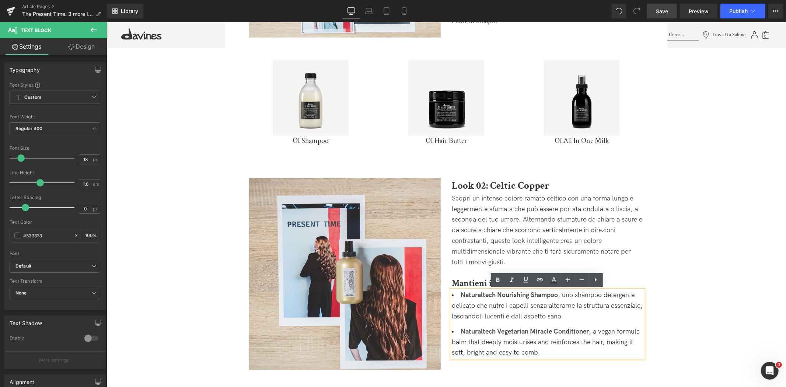
drag, startPoint x: 592, startPoint y: 329, endPoint x: 592, endPoint y: 352, distance: 22.5
click at [592, 352] on li "Naturaltech Vegetarian Miracle Conditioner , a vegan formula balm that deeply m…" at bounding box center [548, 342] width 192 height 32
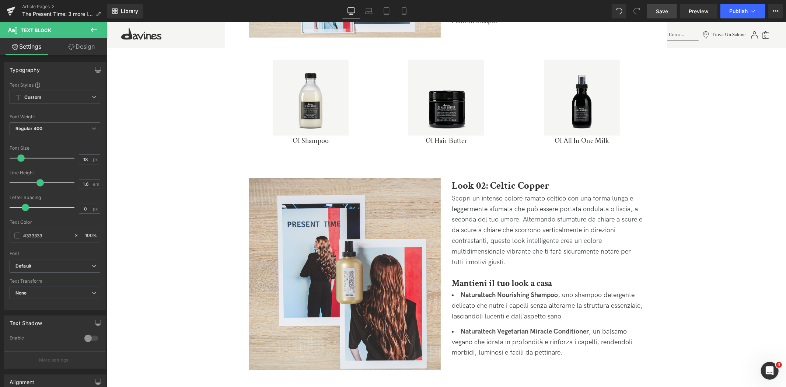
click at [655, 8] on link "Save" at bounding box center [662, 11] width 30 height 15
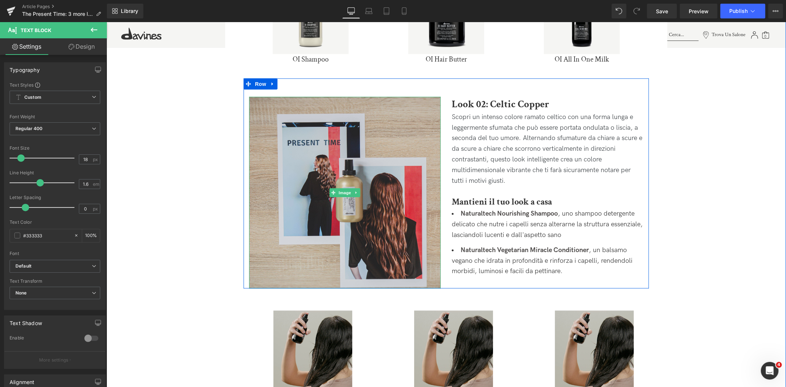
scroll to position [655, 0]
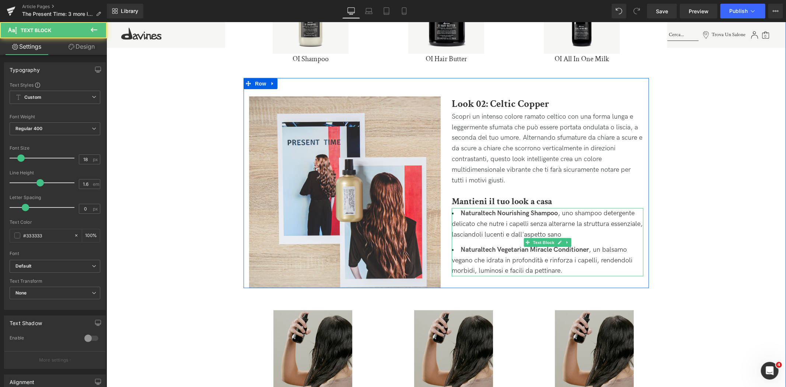
click at [583, 260] on li "Naturaltech Vegetarian Miracle Conditioner , un balsamo vegano che idrata in pr…" at bounding box center [548, 260] width 192 height 32
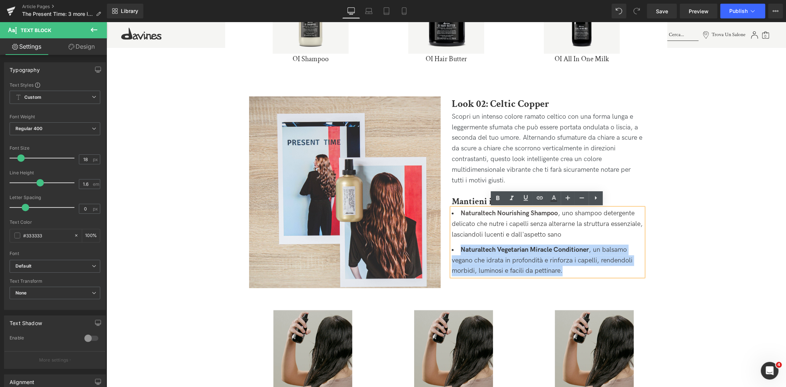
drag, startPoint x: 564, startPoint y: 268, endPoint x: 457, endPoint y: 252, distance: 108.4
click at [457, 252] on li "Naturaltech Vegetarian Miracle Conditioner , un balsamo vegano che idrata in pr…" at bounding box center [548, 260] width 192 height 32
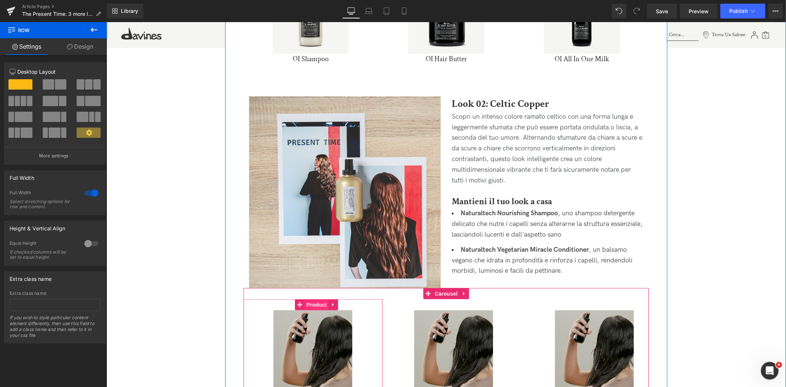
click at [318, 306] on span "Product" at bounding box center [316, 304] width 24 height 11
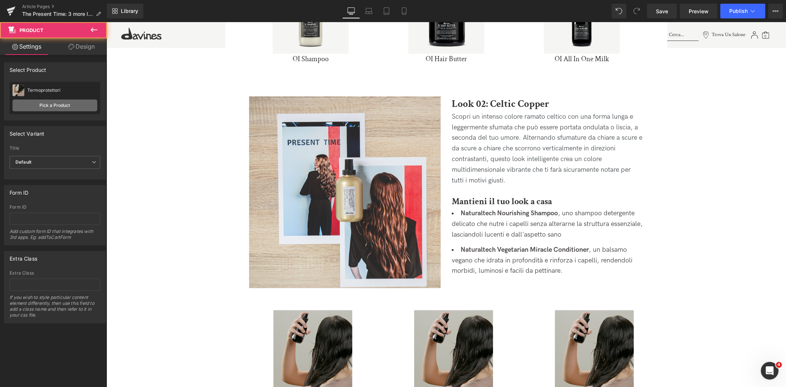
click at [64, 105] on link "Pick a Product" at bounding box center [55, 106] width 85 height 12
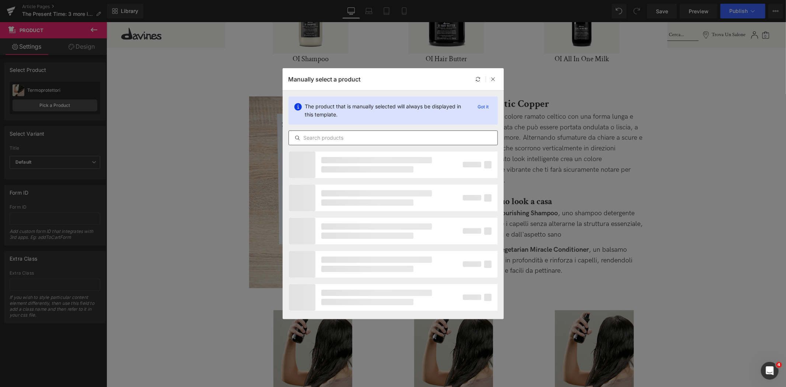
click at [413, 135] on input "text" at bounding box center [393, 137] width 209 height 9
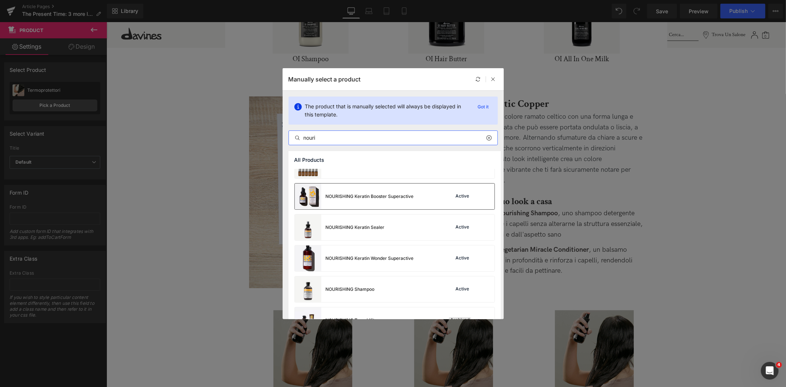
scroll to position [164, 0]
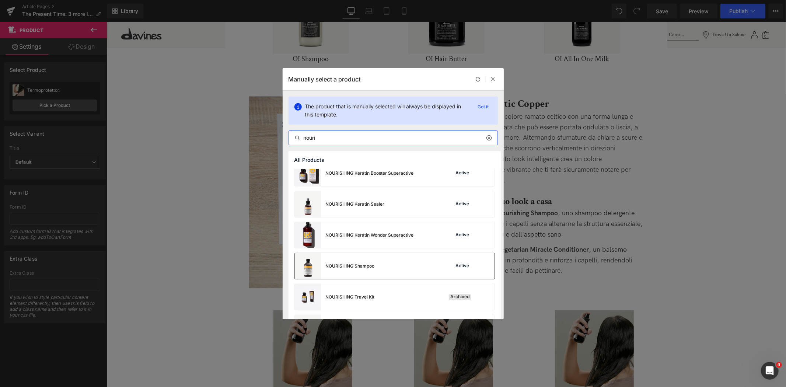
type input "nouri"
drag, startPoint x: 390, startPoint y: 270, endPoint x: 334, endPoint y: 266, distance: 56.2
click at [390, 270] on div "NOURISHING Shampoo Active" at bounding box center [395, 266] width 200 height 26
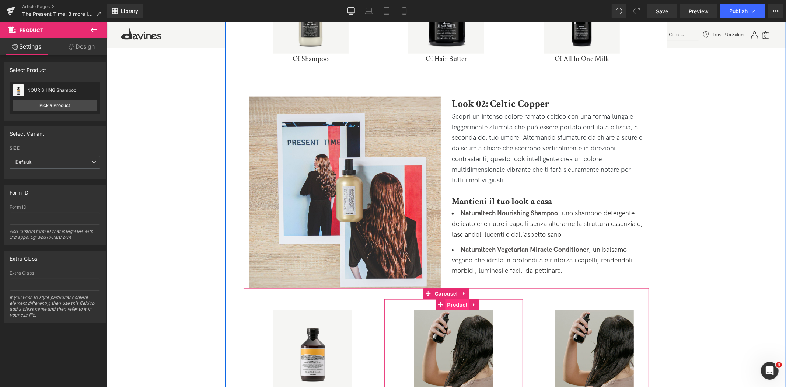
click at [463, 307] on span "Product" at bounding box center [457, 304] width 24 height 11
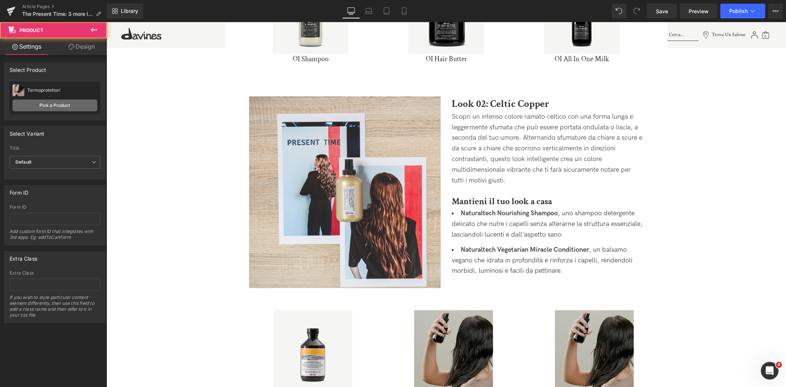
click at [82, 104] on link "Pick a Product" at bounding box center [55, 106] width 85 height 12
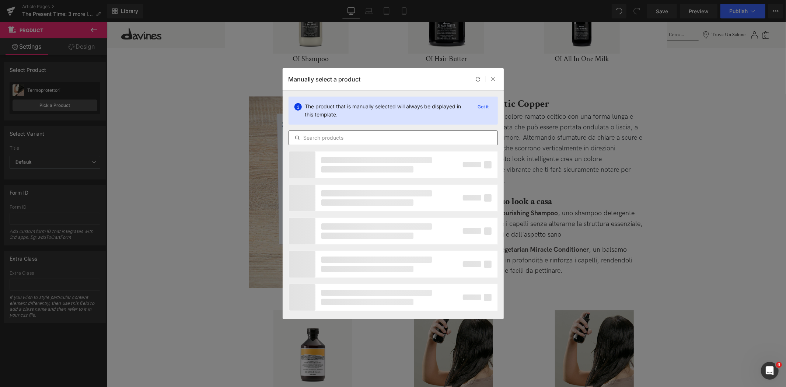
click at [353, 137] on input "text" at bounding box center [393, 137] width 209 height 9
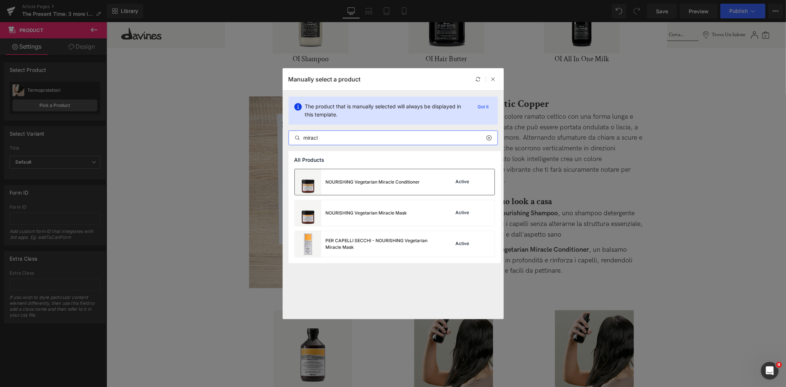
type input "miracl"
click at [367, 175] on div "NOURISHING Vegetarian Miracle Conditioner" at bounding box center [357, 182] width 125 height 26
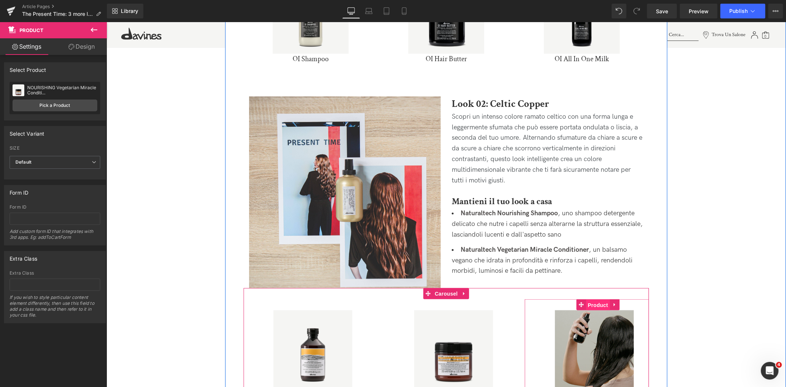
click at [596, 305] on span "Product" at bounding box center [598, 304] width 24 height 11
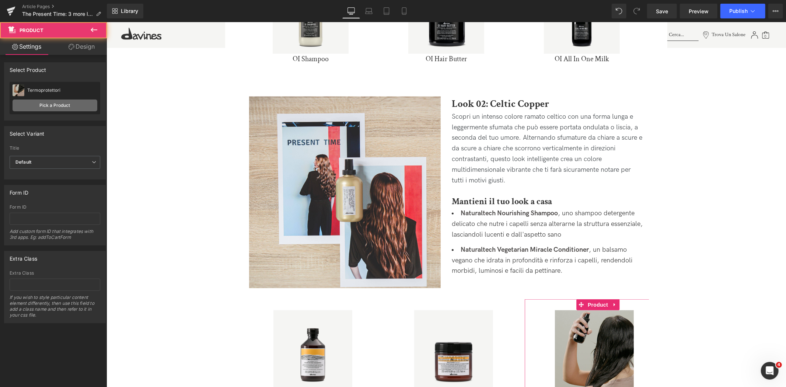
click at [80, 104] on link "Pick a Product" at bounding box center [55, 106] width 85 height 12
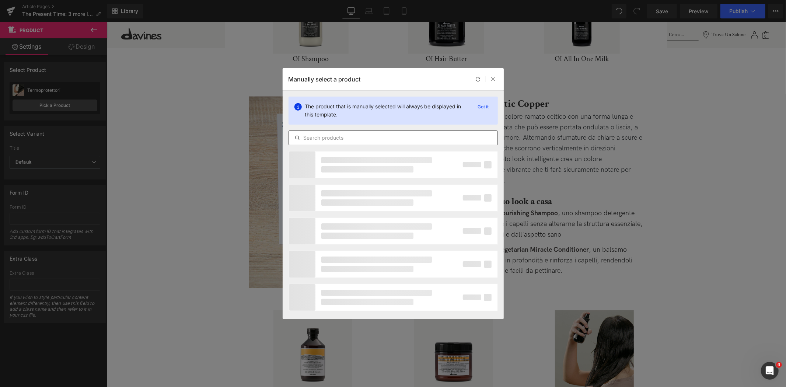
click at [415, 142] on div at bounding box center [393, 137] width 209 height 15
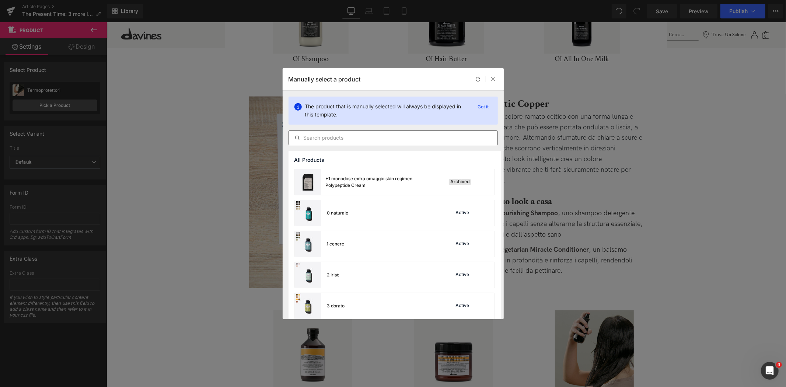
click at [414, 132] on div at bounding box center [393, 137] width 209 height 15
click at [414, 133] on input "text" at bounding box center [393, 137] width 209 height 9
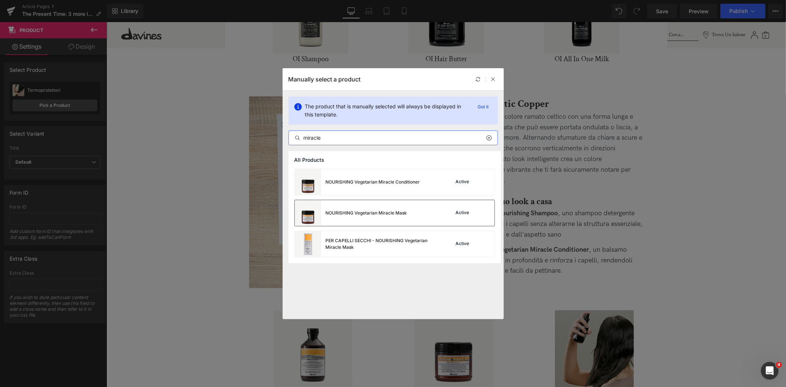
type input "miracle"
click at [406, 208] on div "NOURISHING Vegetarian Miracle Mask" at bounding box center [351, 213] width 112 height 26
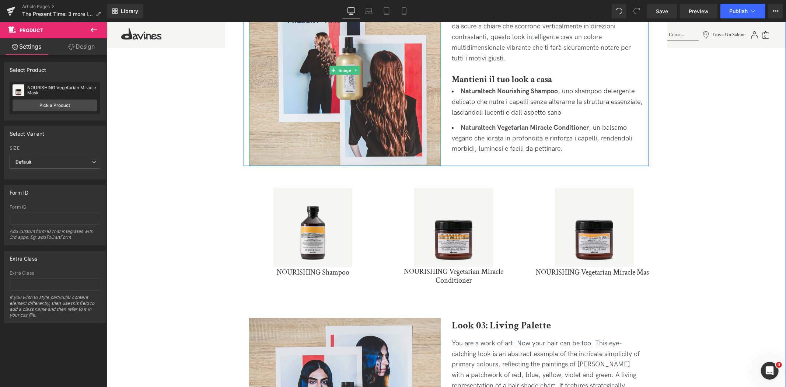
scroll to position [778, 0]
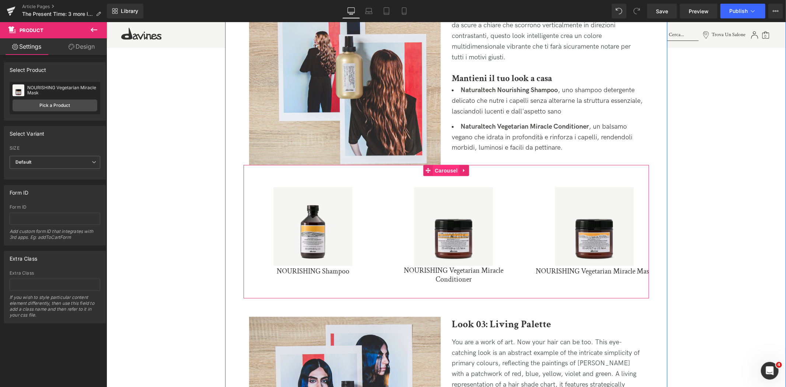
click at [451, 174] on span "Carousel" at bounding box center [446, 170] width 27 height 11
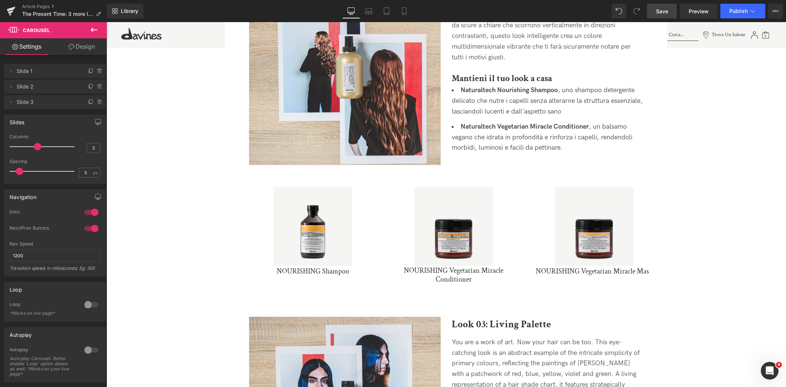
click at [667, 6] on link "Save" at bounding box center [662, 11] width 30 height 15
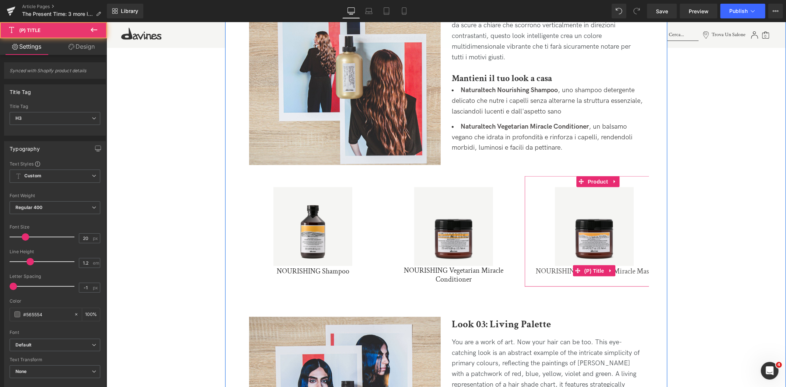
click at [639, 271] on link "NOURISHING Vegetarian Miracle Mask" at bounding box center [594, 270] width 117 height 9
click at [593, 272] on span "(P) Title" at bounding box center [594, 270] width 24 height 11
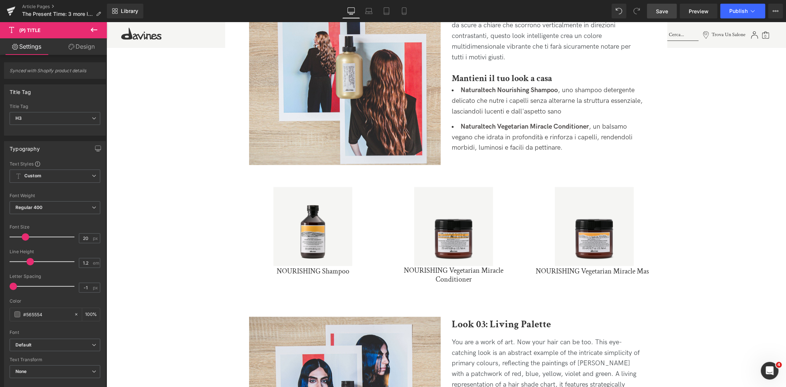
click at [658, 17] on link "Save" at bounding box center [662, 11] width 30 height 15
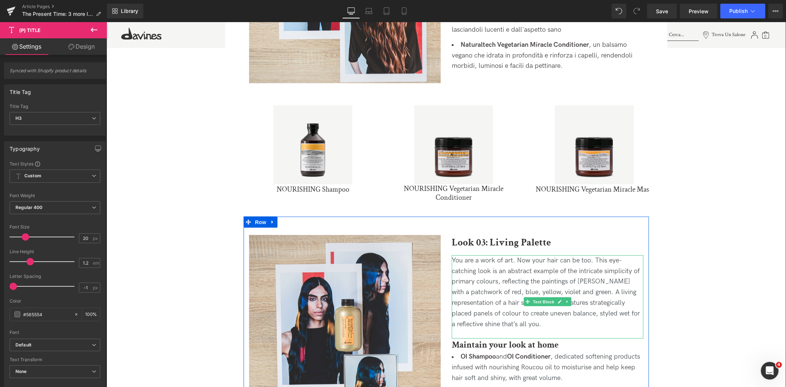
scroll to position [901, 0]
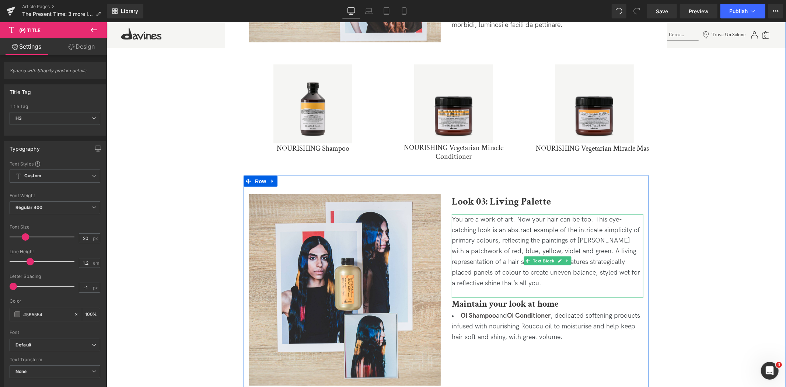
click at [507, 264] on span "You are a work of art. Now your hair can be too. This eye-catching look is an a…" at bounding box center [546, 251] width 188 height 72
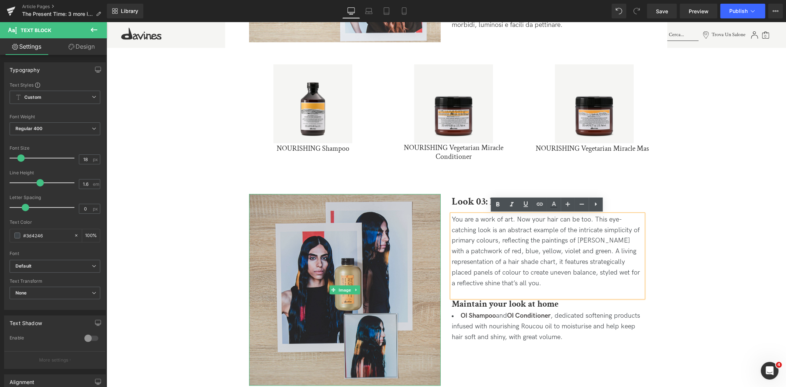
drag, startPoint x: 548, startPoint y: 280, endPoint x: 409, endPoint y: 207, distance: 157.6
click at [409, 207] on div "Image Look 03: Living Palette Heading You are a work of art. Now your hair can …" at bounding box center [445, 287] width 405 height 224
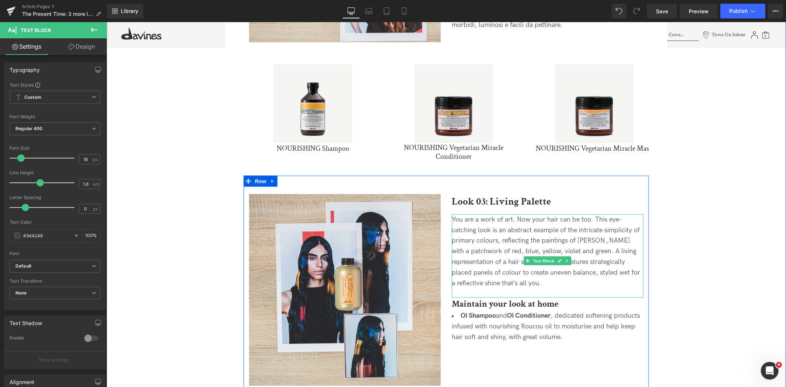
click at [514, 269] on span "You are a work of art. Now your hair can be too. This eye-catching look is an a…" at bounding box center [546, 251] width 188 height 72
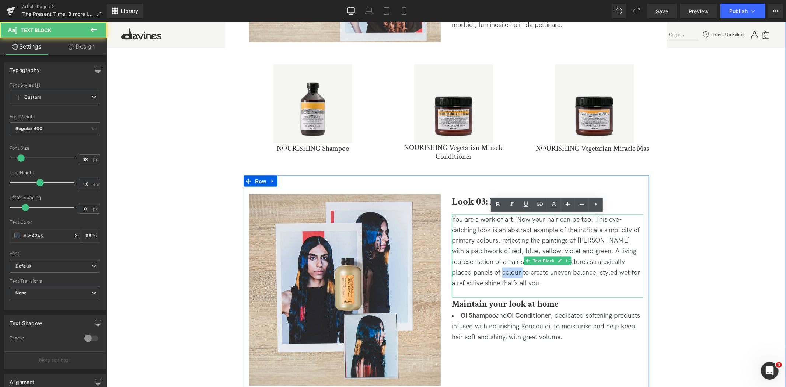
click at [514, 269] on span "You are a work of art. Now your hair can be too. This eye-catching look is an a…" at bounding box center [546, 251] width 188 height 72
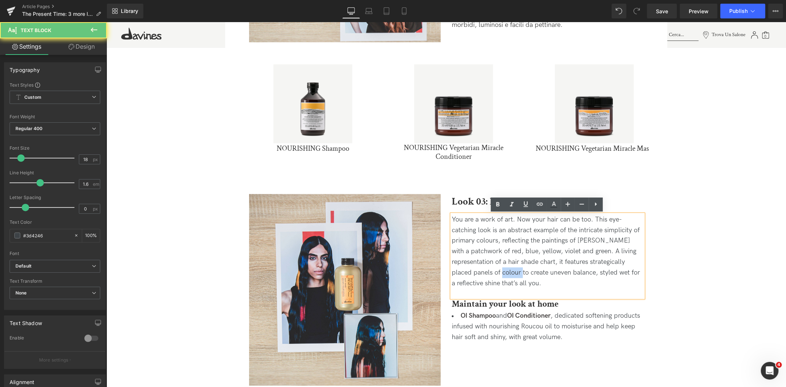
click at [514, 269] on span "You are a work of art. Now your hair can be too. This eye-catching look is an a…" at bounding box center [546, 251] width 188 height 72
paste div
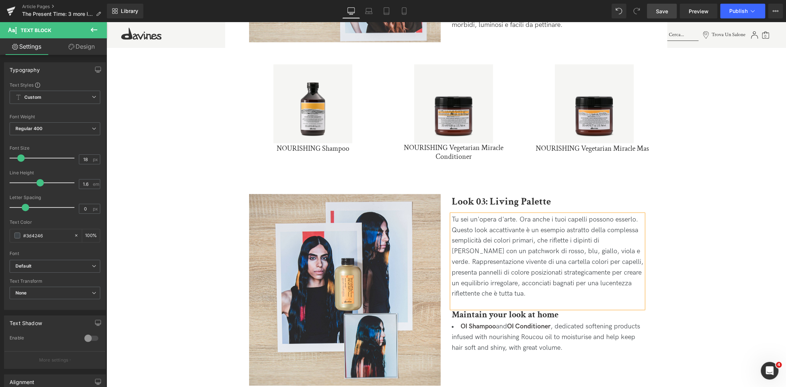
click at [653, 12] on link "Save" at bounding box center [662, 11] width 30 height 15
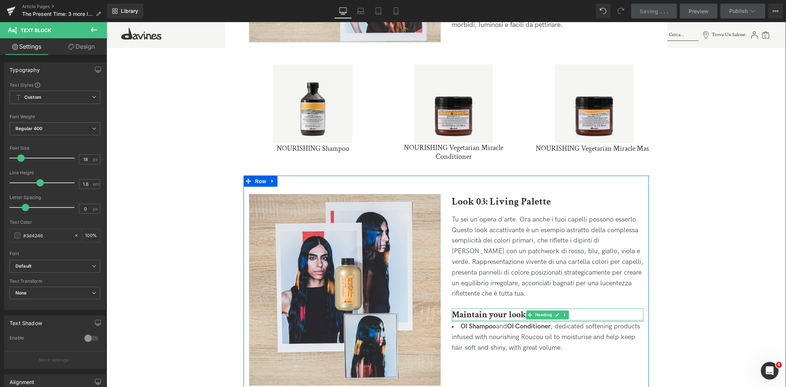
click at [499, 320] on div at bounding box center [548, 321] width 192 height 2
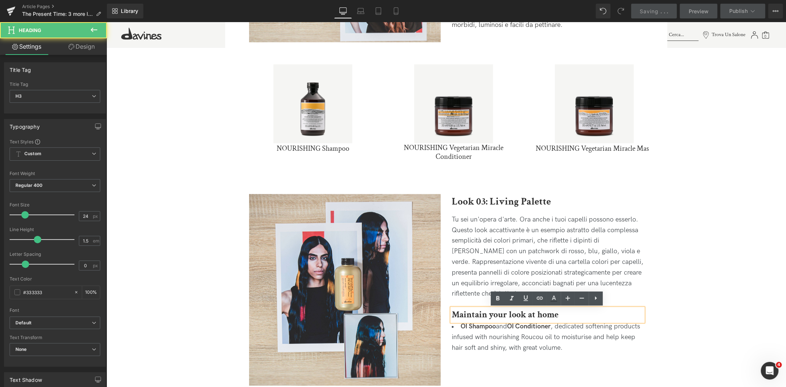
click at [492, 315] on strong "Maintain your look at home" at bounding box center [505, 314] width 107 height 11
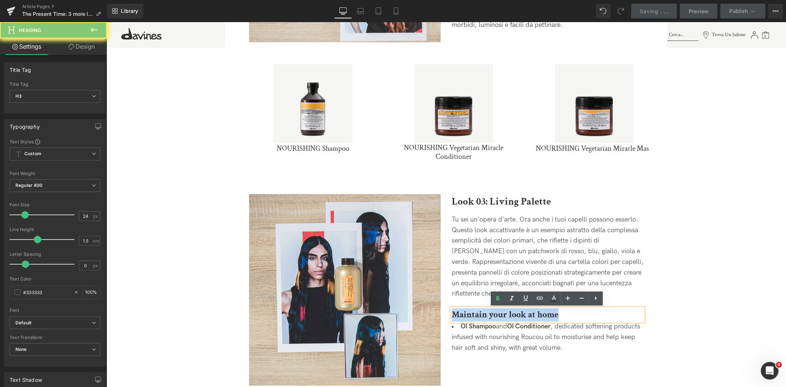
click at [492, 315] on strong "Maintain your look at home" at bounding box center [505, 314] width 107 height 11
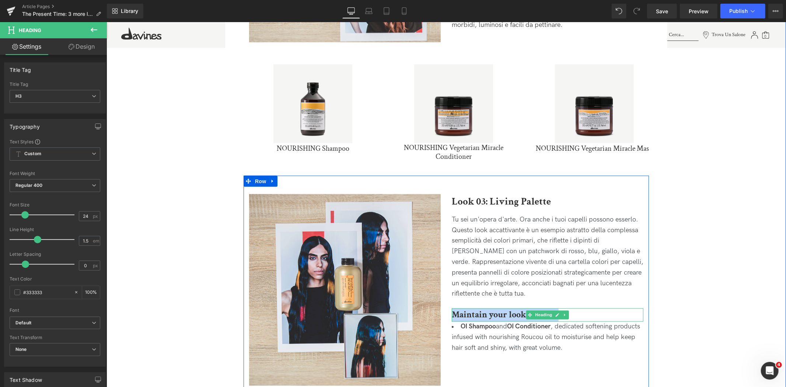
click at [471, 312] on strong "Maintain your look at home" at bounding box center [505, 314] width 107 height 11
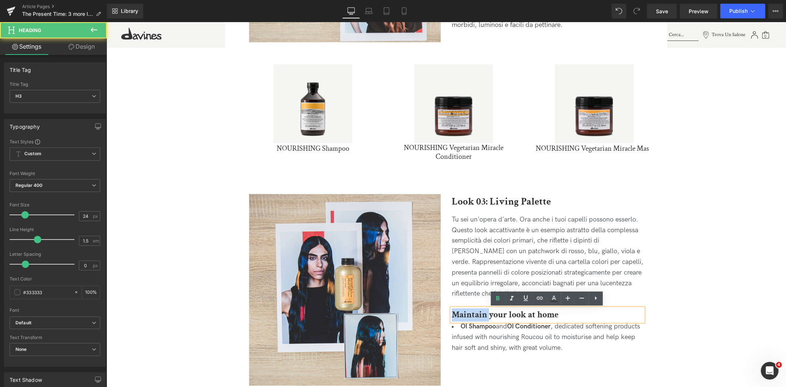
click at [471, 312] on strong "Maintain your look at home" at bounding box center [505, 314] width 107 height 11
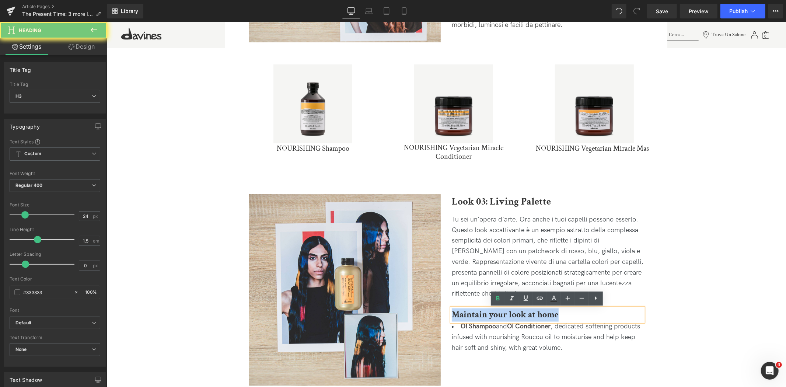
paste div
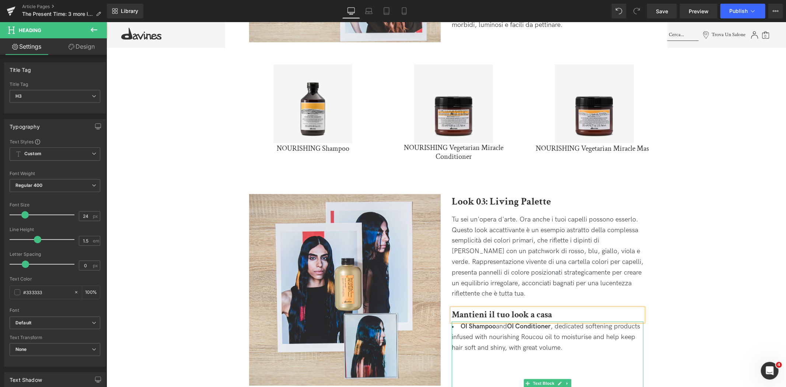
scroll to position [942, 0]
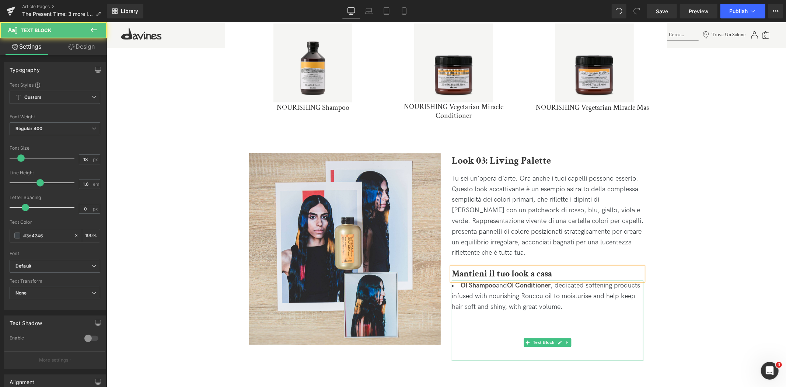
click at [595, 306] on li "OI Shampoo and OI Conditioner , dedicated softening products infused with nouri…" at bounding box center [548, 296] width 192 height 32
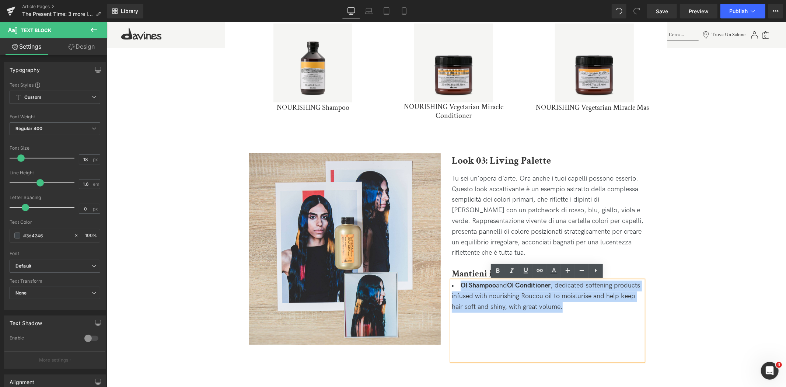
drag, startPoint x: 595, startPoint y: 306, endPoint x: 446, endPoint y: 280, distance: 150.8
click at [446, 280] on div "Look 03: Living Palette Heading Tu sei un'opera d'arte. Ora anche i tuoi capell…" at bounding box center [547, 257] width 203 height 208
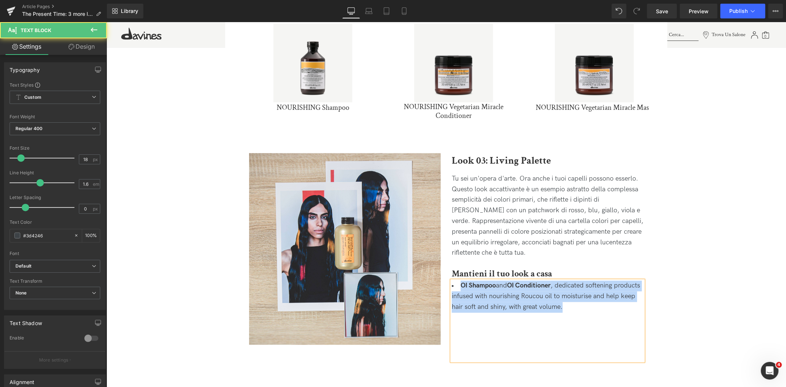
click at [564, 304] on li "OI Shampoo and OI Conditioner , dedicated softening products infused with nouri…" at bounding box center [548, 296] width 192 height 32
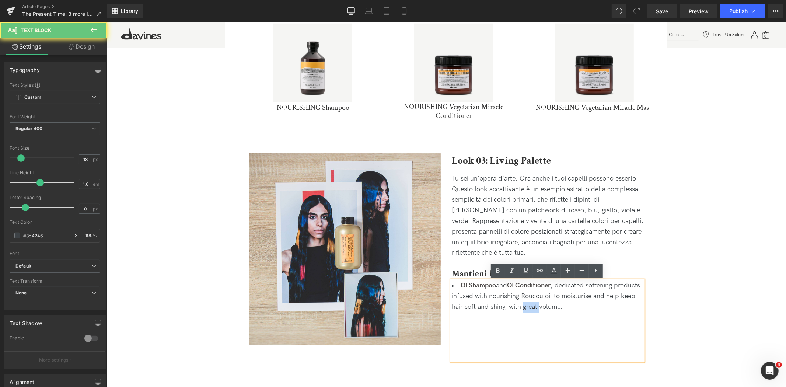
click at [564, 304] on li "OI Shampoo and OI Conditioner , dedicated softening products infused with nouri…" at bounding box center [548, 296] width 192 height 32
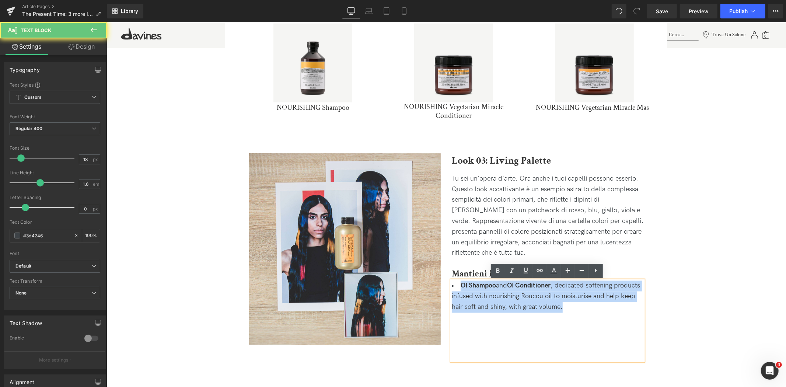
click at [564, 304] on li "OI Shampoo and OI Conditioner , dedicated softening products infused with nouri…" at bounding box center [548, 296] width 192 height 32
paste div
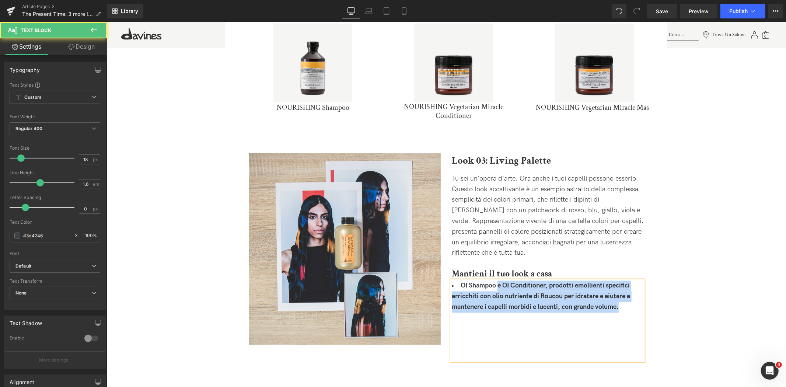
drag, startPoint x: 498, startPoint y: 285, endPoint x: 684, endPoint y: 325, distance: 190.5
click at [684, 325] on div "Image Image The Present Time: 3 nuovi look di [PERSON_NAME] Heading Dopo il lan…" at bounding box center [446, 182] width 680 height 2205
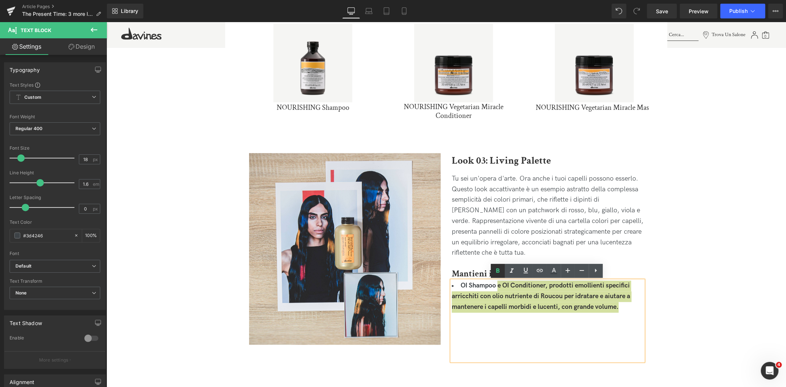
click at [495, 271] on icon at bounding box center [498, 270] width 9 height 9
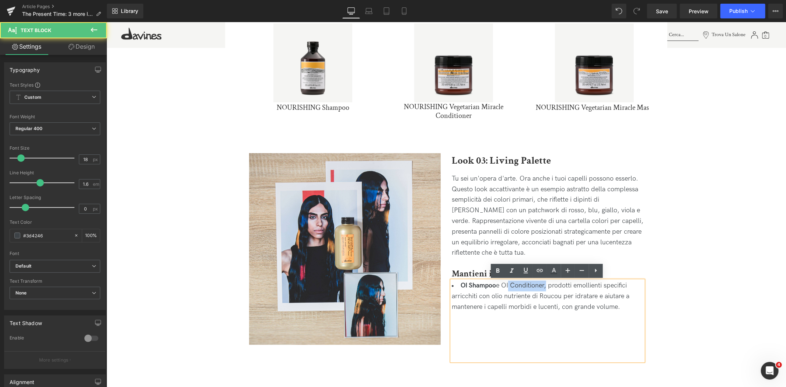
drag, startPoint x: 547, startPoint y: 284, endPoint x: 510, endPoint y: 285, distance: 36.9
click at [510, 285] on li "OI Shampoo e OI Conditioner, prodotti emollienti specifici arricchiti con olio …" at bounding box center [548, 296] width 192 height 32
click at [507, 283] on li "OI Shampoo e OI Conditioner, prodotti emollienti specifici arricchiti con olio …" at bounding box center [548, 296] width 192 height 32
drag, startPoint x: 503, startPoint y: 283, endPoint x: 545, endPoint y: 286, distance: 42.5
click at [545, 286] on li "OI Shampoo e OI Conditioner, prodotti emollienti specifici arricchiti con olio …" at bounding box center [548, 296] width 192 height 32
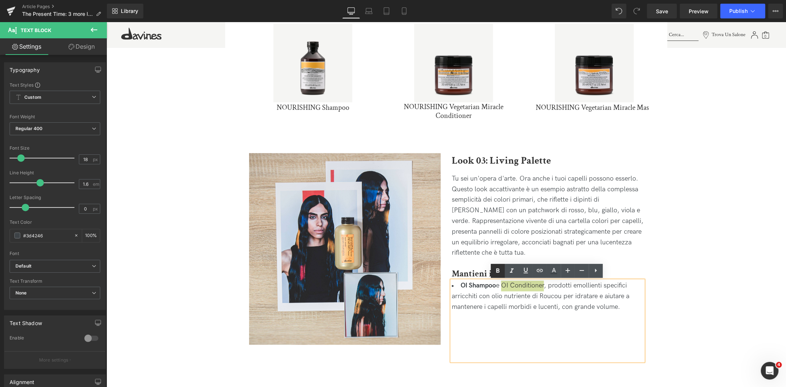
click at [502, 268] on icon at bounding box center [498, 270] width 9 height 9
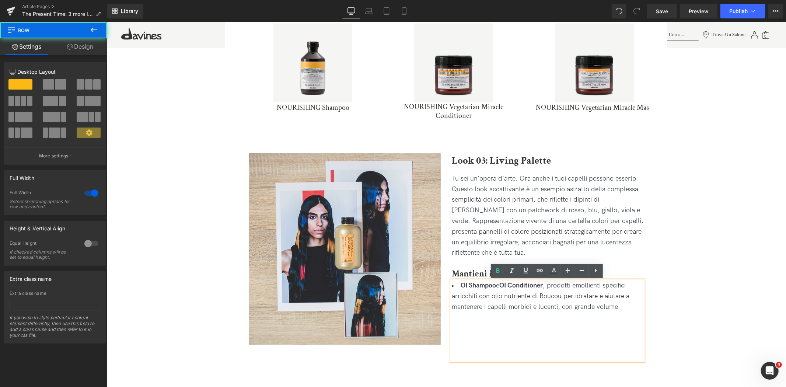
click at [728, 282] on div "Image Image The Present Time: 3 nuovi look di [PERSON_NAME] Heading Dopo il lan…" at bounding box center [446, 182] width 680 height 2205
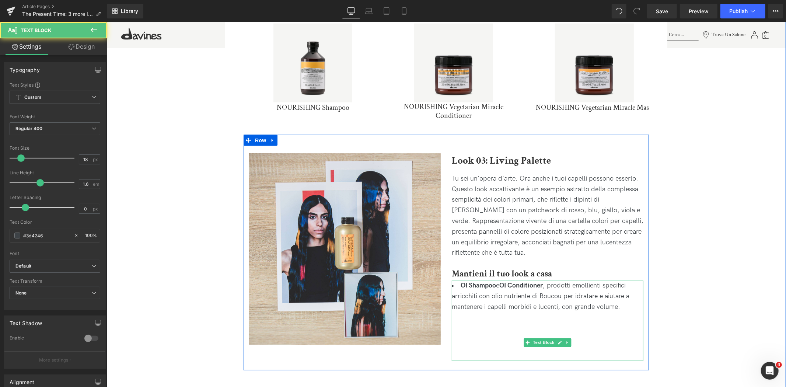
click at [492, 330] on div "OI Shampoo e OI Conditioner , prodotti emollienti specifici arricchiti con olio…" at bounding box center [548, 320] width 192 height 80
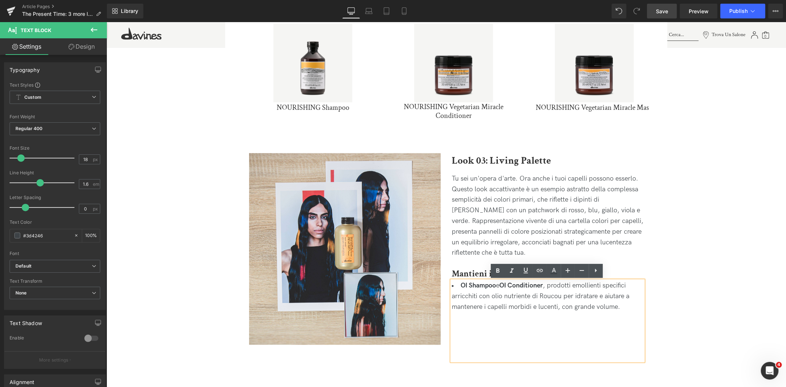
click at [654, 13] on link "Save" at bounding box center [662, 11] width 30 height 15
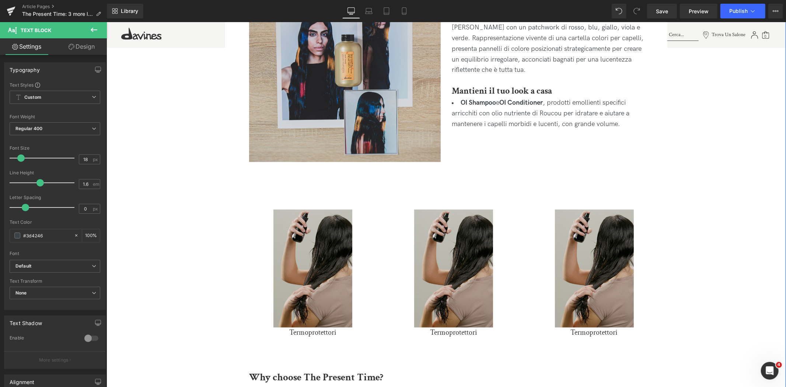
scroll to position [1147, 0]
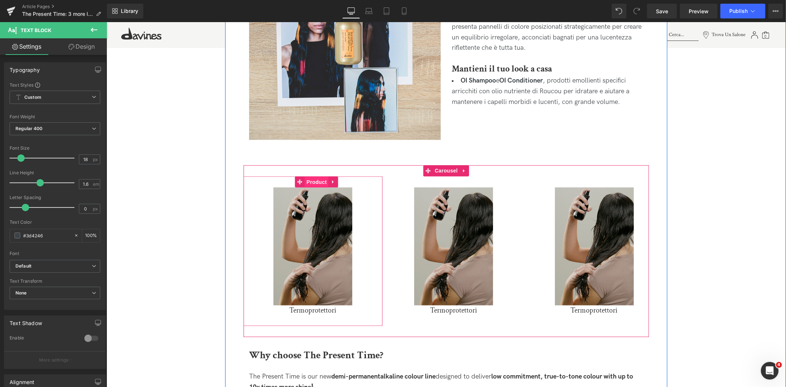
click at [319, 184] on span "Product" at bounding box center [316, 182] width 24 height 11
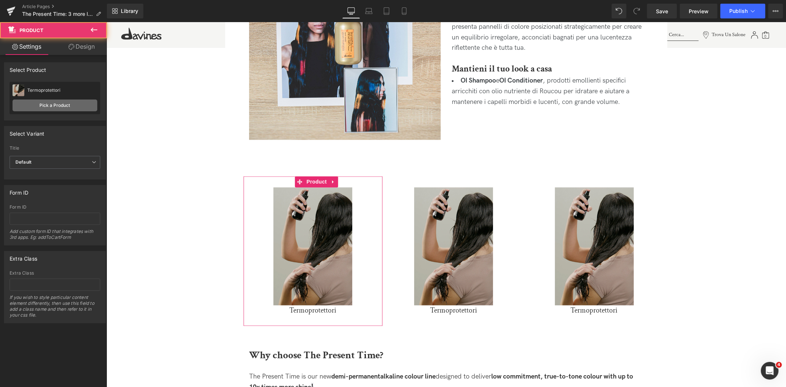
click at [32, 104] on link "Pick a Product" at bounding box center [55, 106] width 85 height 12
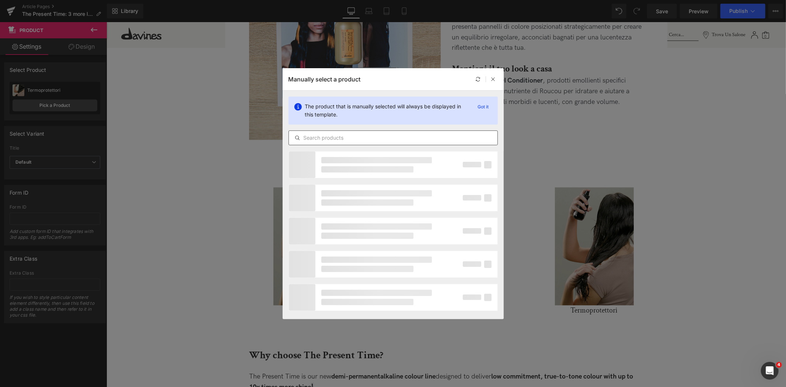
click at [325, 138] on input "text" at bounding box center [393, 137] width 209 height 9
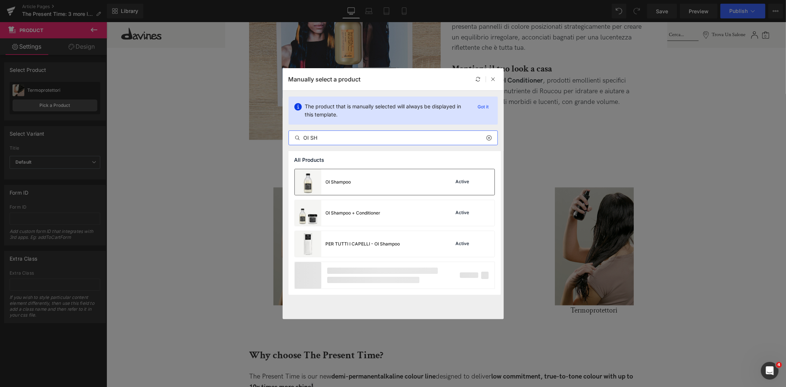
type input "OI SH"
click at [352, 186] on div "OI Shampoo Active" at bounding box center [395, 182] width 200 height 26
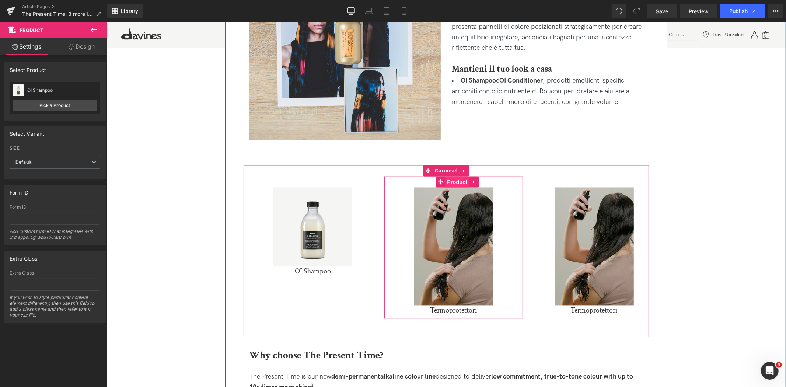
click at [455, 183] on span "Product" at bounding box center [457, 182] width 24 height 11
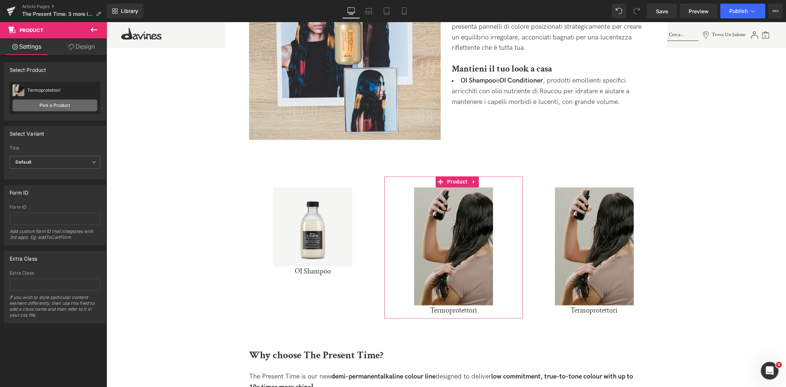
click at [79, 104] on link "Pick a Product" at bounding box center [55, 106] width 85 height 12
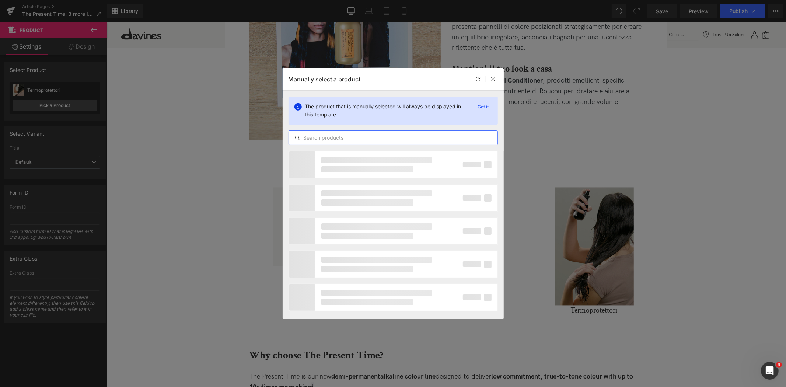
click at [359, 140] on input "text" at bounding box center [393, 137] width 209 height 9
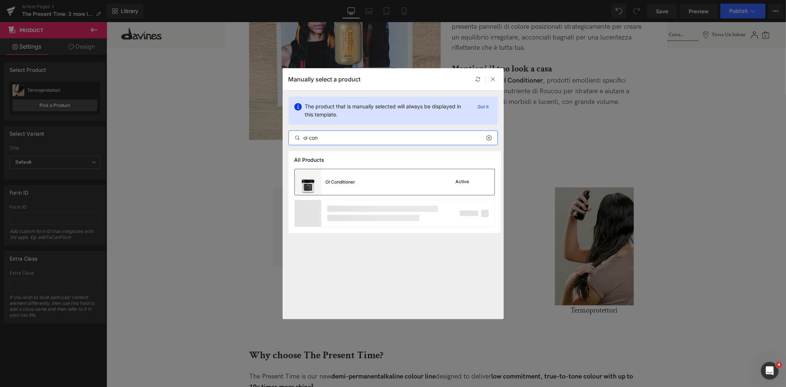
type input "oi con"
click at [363, 175] on div "OI Conditioner Active" at bounding box center [395, 182] width 200 height 26
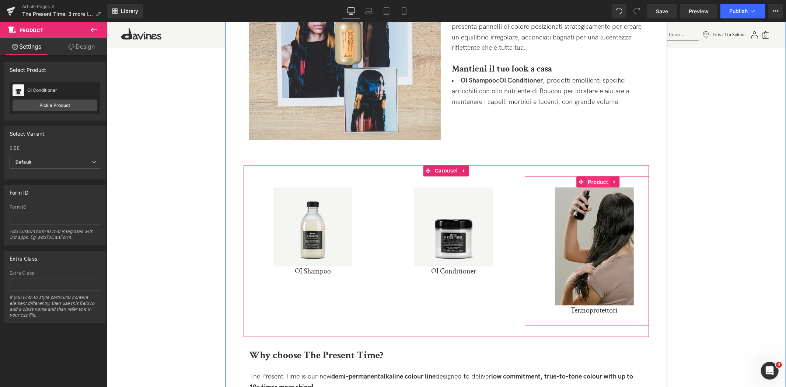
click at [599, 185] on span "Product" at bounding box center [598, 182] width 24 height 11
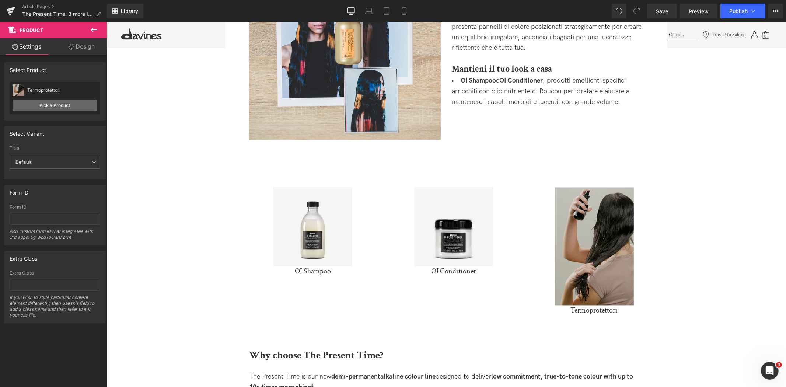
click at [55, 108] on link "Pick a Product" at bounding box center [55, 106] width 85 height 12
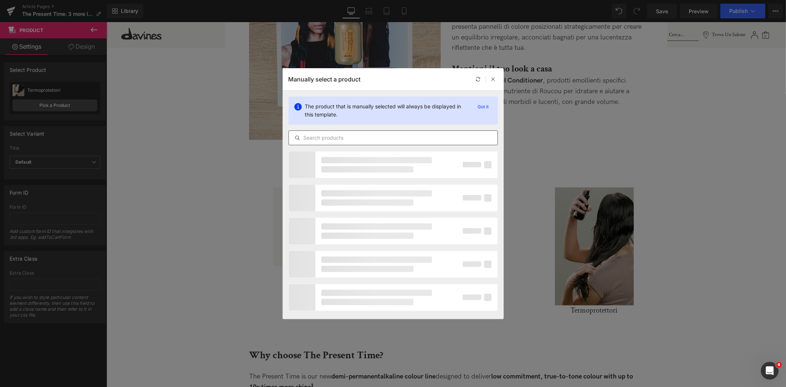
click at [321, 141] on input "text" at bounding box center [393, 137] width 209 height 9
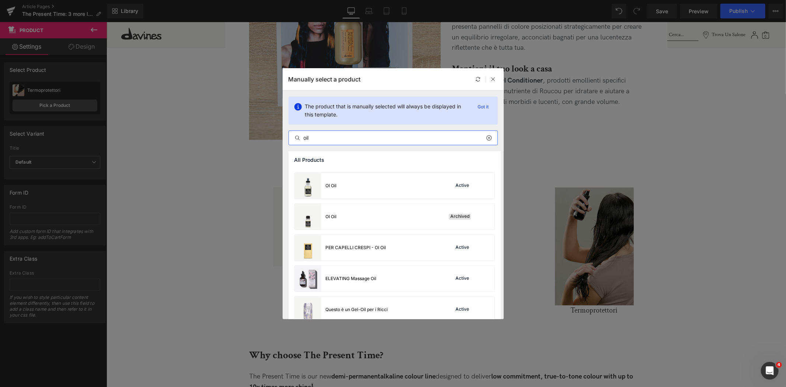
scroll to position [130, 0]
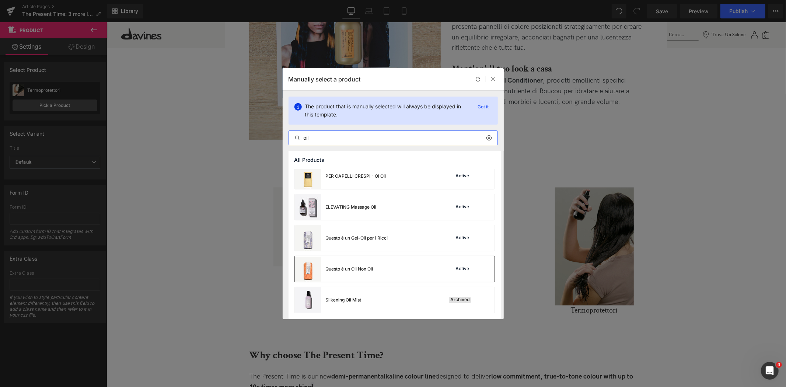
type input "oil"
drag, startPoint x: 353, startPoint y: 262, endPoint x: 247, endPoint y: 240, distance: 108.4
click at [354, 262] on div "Questo è un Oil Non Oil" at bounding box center [334, 269] width 79 height 26
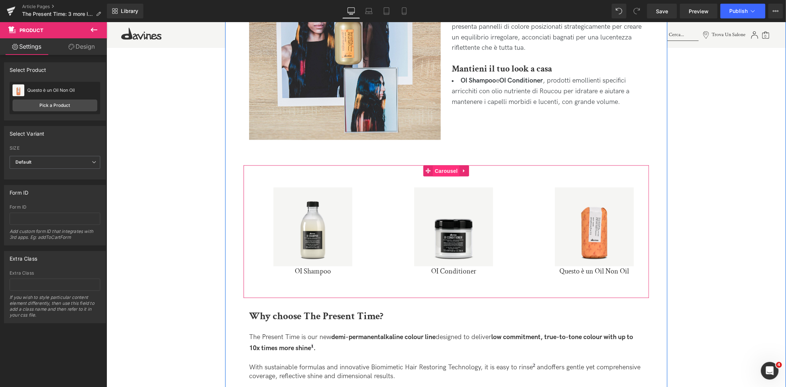
click at [448, 167] on span "Carousel" at bounding box center [446, 170] width 27 height 11
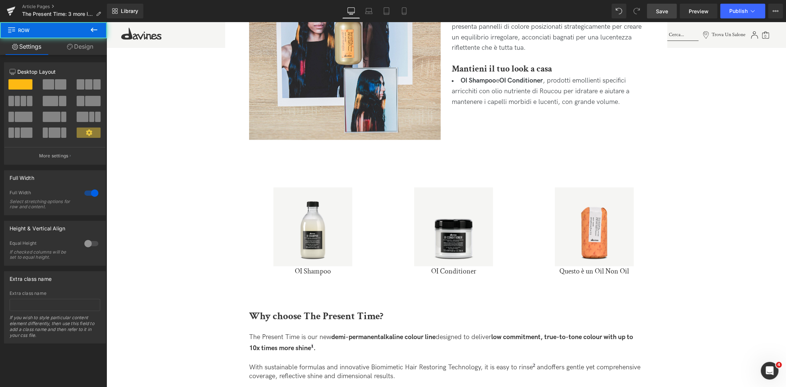
click at [665, 16] on link "Save" at bounding box center [662, 11] width 30 height 15
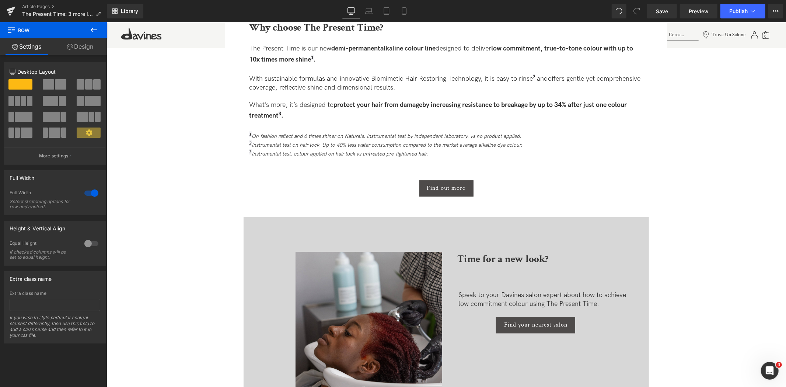
scroll to position [1433, 0]
